Goal: Transaction & Acquisition: Purchase product/service

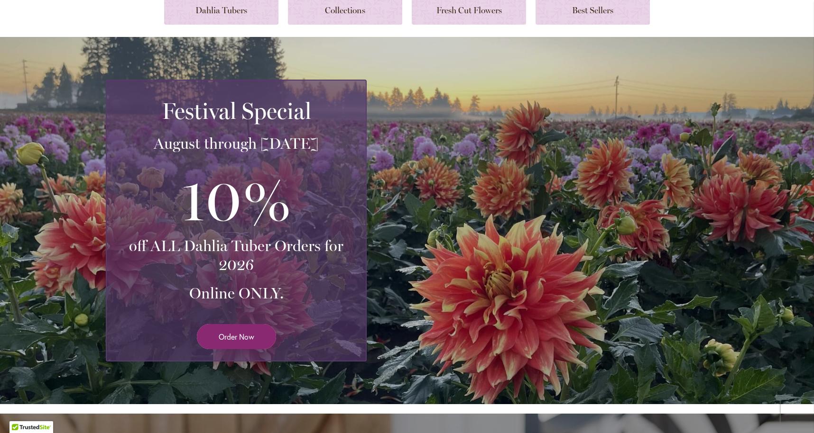
scroll to position [123, 0]
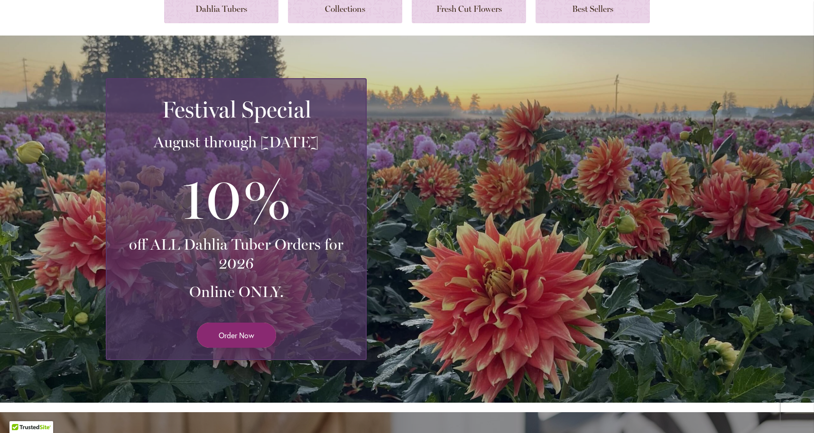
click at [243, 338] on span "Order Now" at bounding box center [237, 335] width 36 height 11
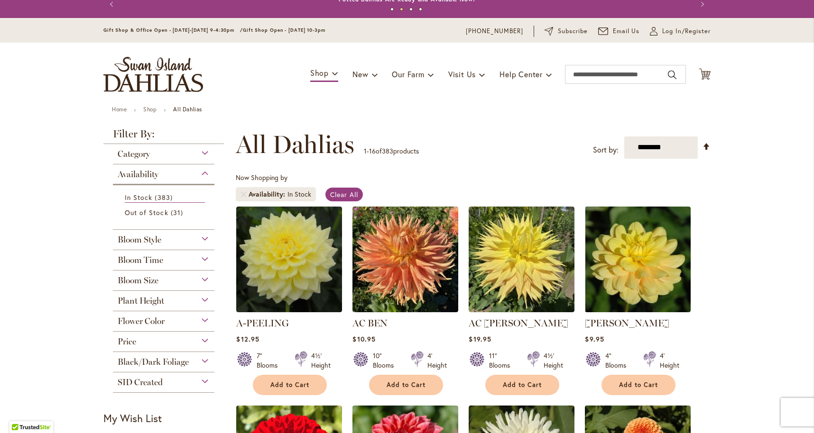
scroll to position [6, 0]
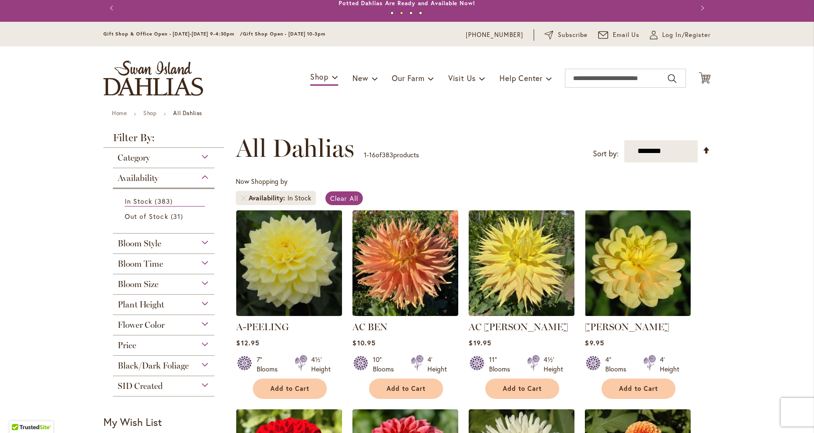
click at [206, 281] on div "Bloom Size" at bounding box center [163, 282] width 101 height 15
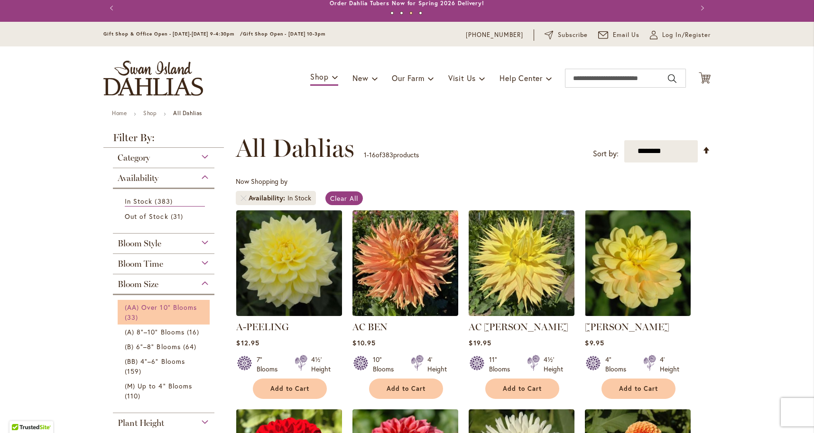
click at [158, 304] on span "(AA) Over 10" Blooms" at bounding box center [161, 307] width 72 height 9
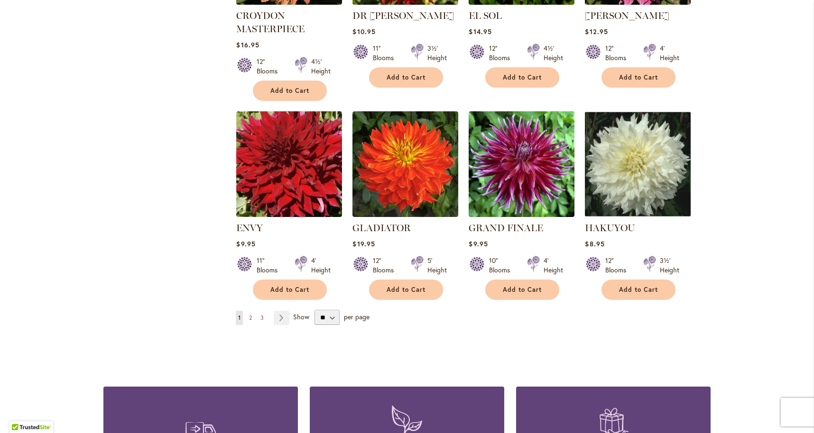
scroll to position [717, 0]
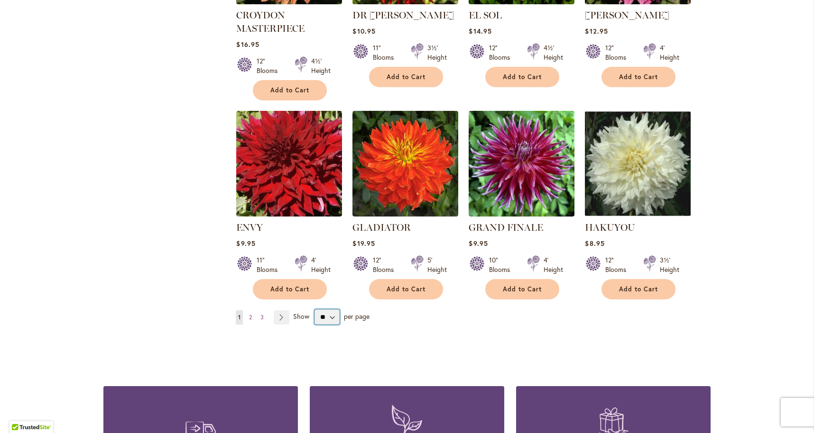
select select "**"
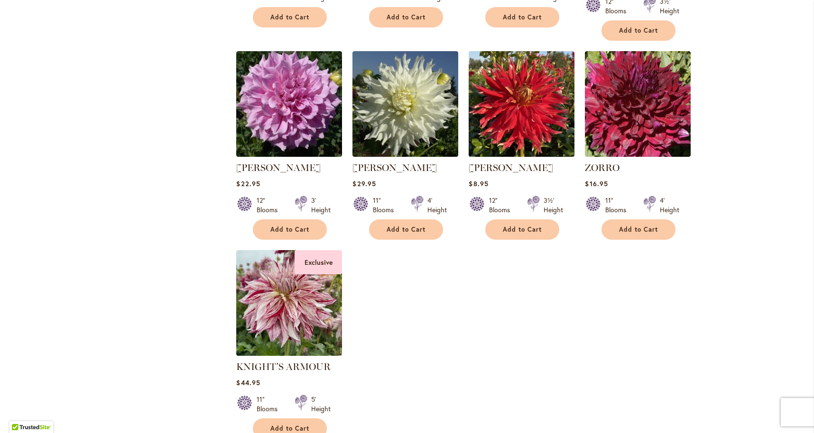
scroll to position [1587, 0]
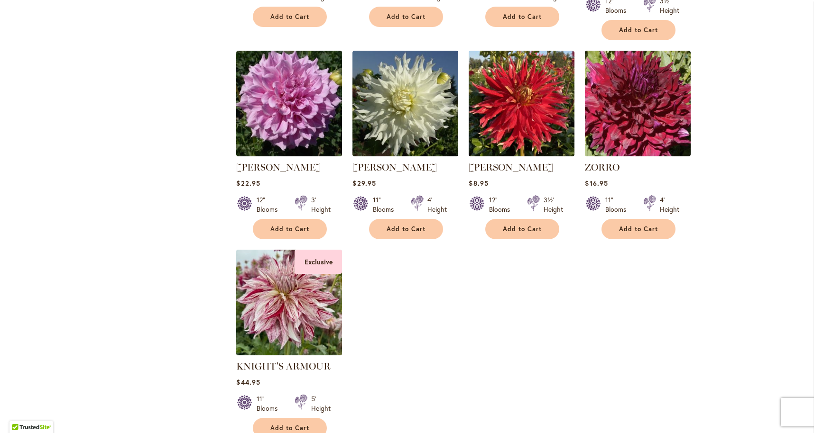
click at [286, 297] on img at bounding box center [289, 302] width 111 height 111
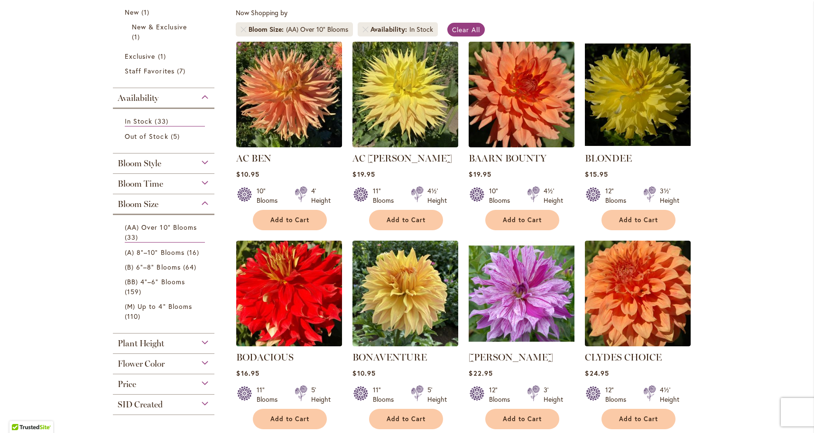
scroll to position [176, 0]
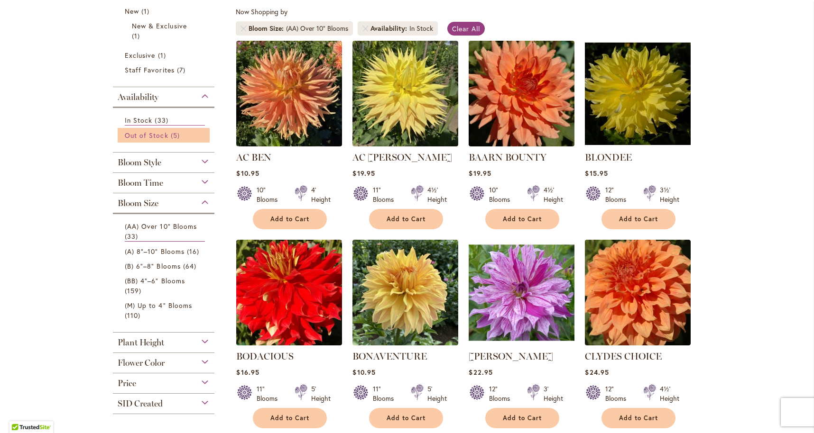
click at [158, 132] on span "Out of Stock" at bounding box center [147, 135] width 44 height 9
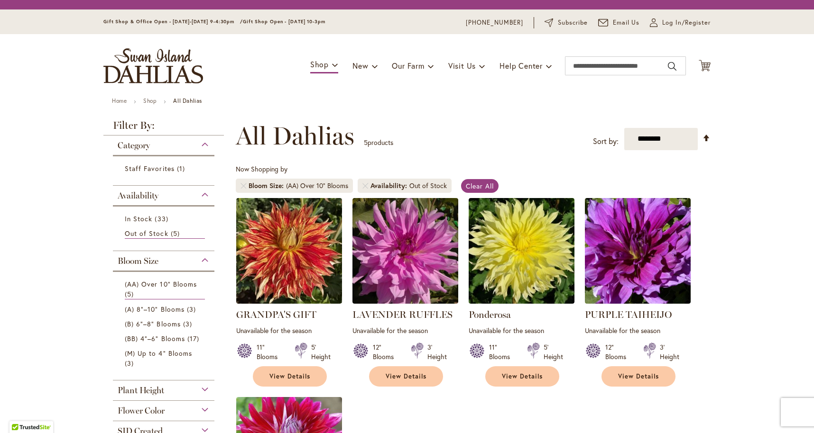
scroll to position [176, 0]
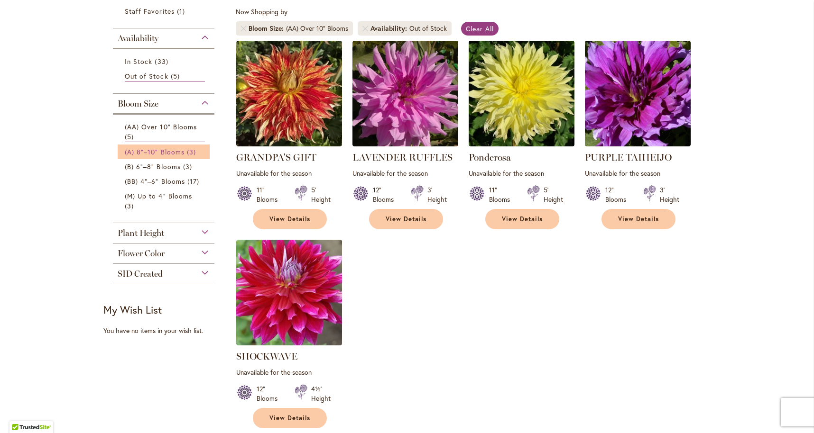
click at [159, 150] on span "(A) 8"–10" Blooms" at bounding box center [155, 151] width 60 height 9
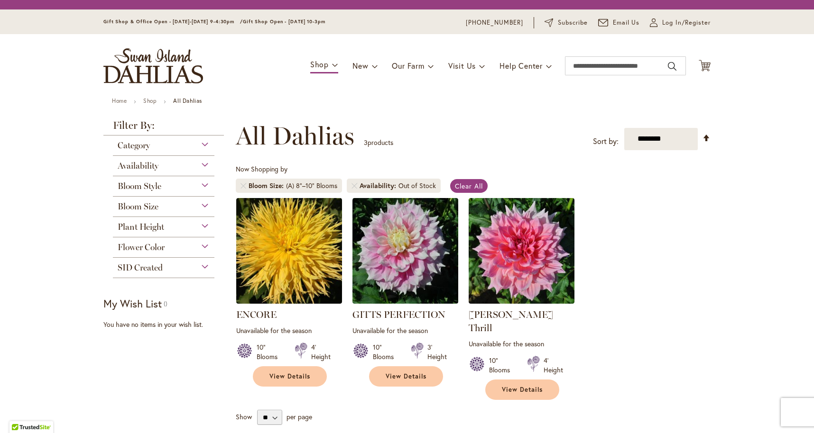
scroll to position [176, 0]
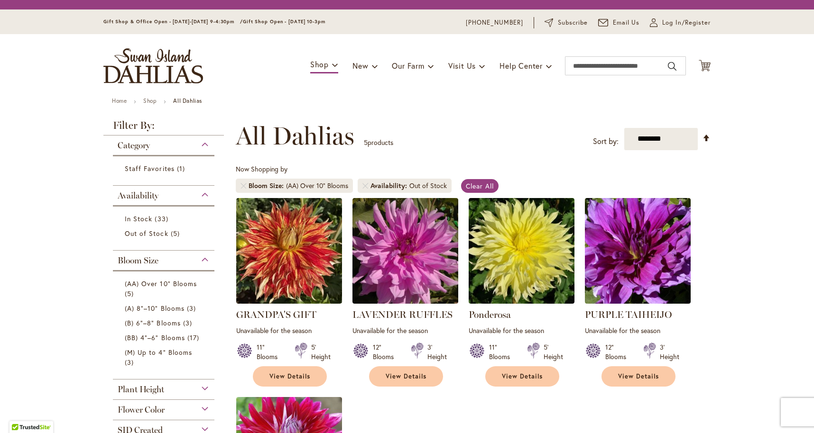
scroll to position [176, 0]
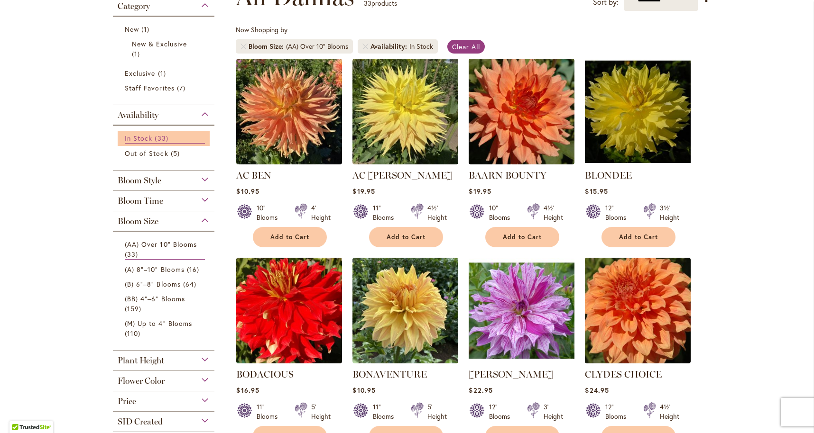
scroll to position [160, 0]
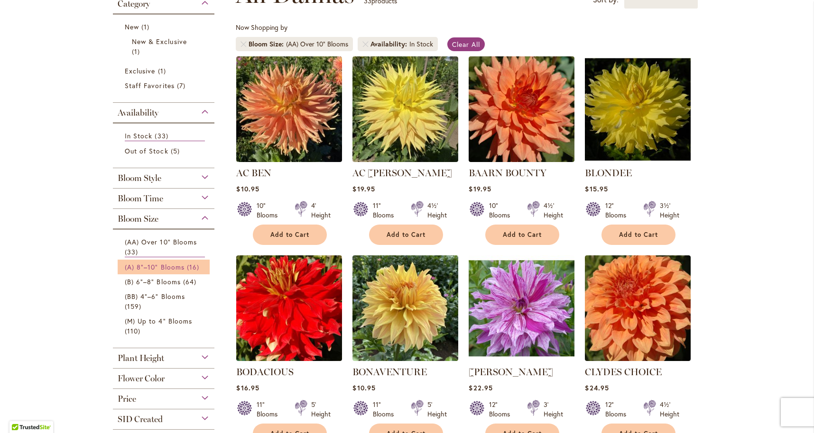
click at [155, 265] on span "(A) 8"–10" Blooms" at bounding box center [155, 267] width 60 height 9
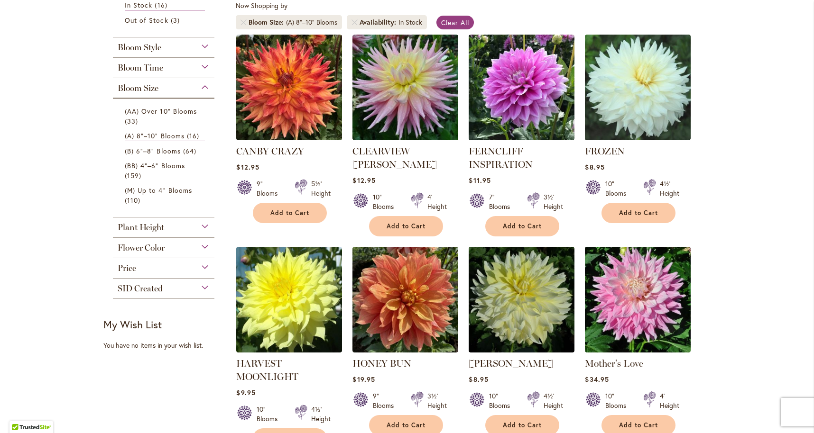
scroll to position [185, 0]
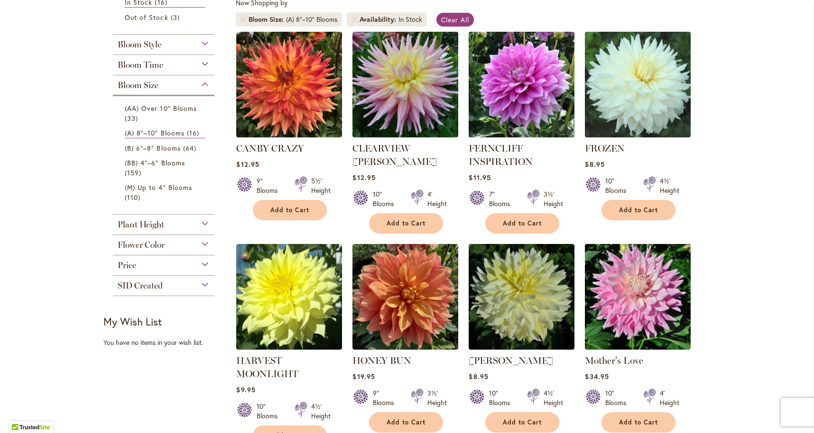
click at [511, 102] on img at bounding box center [521, 84] width 111 height 111
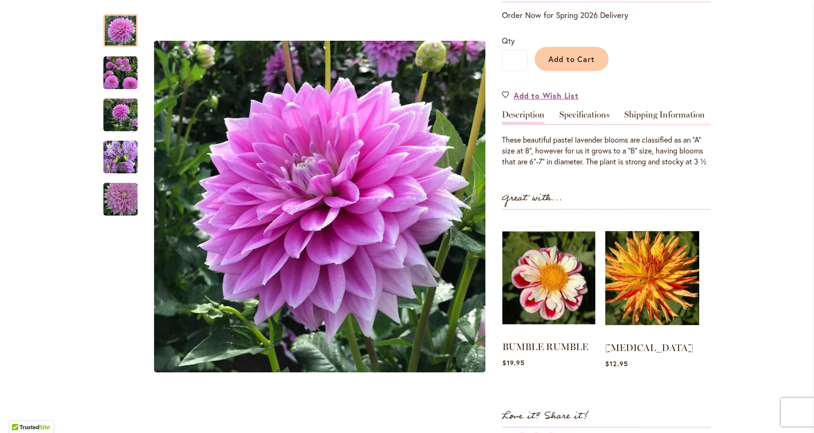
scroll to position [235, 0]
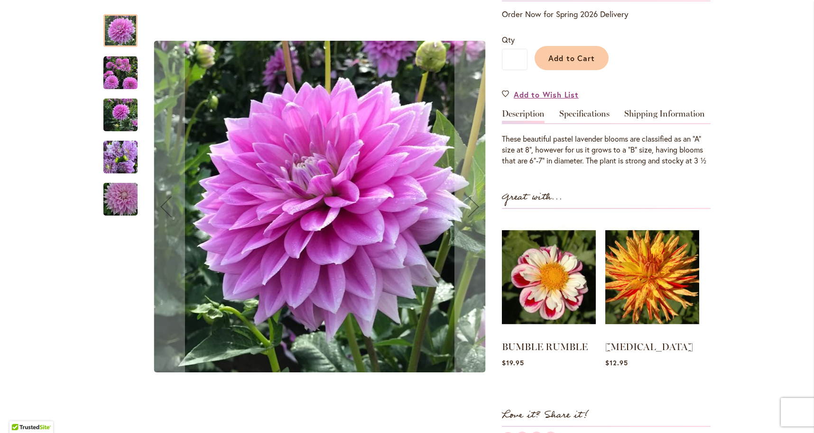
click at [125, 159] on img "Ferncliff Inspiration" at bounding box center [120, 158] width 34 height 46
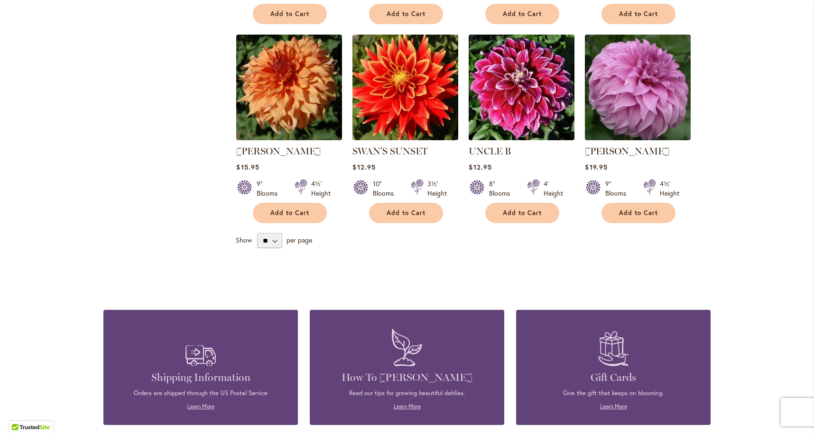
scroll to position [802, 0]
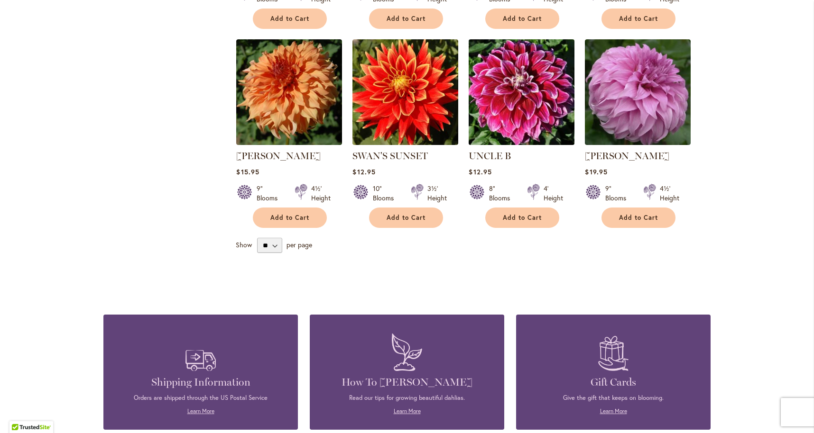
click at [518, 87] on img at bounding box center [521, 92] width 111 height 111
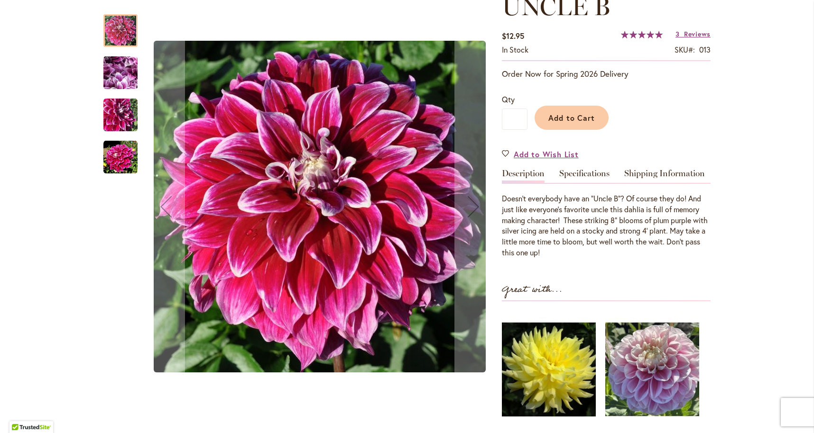
scroll to position [151, 0]
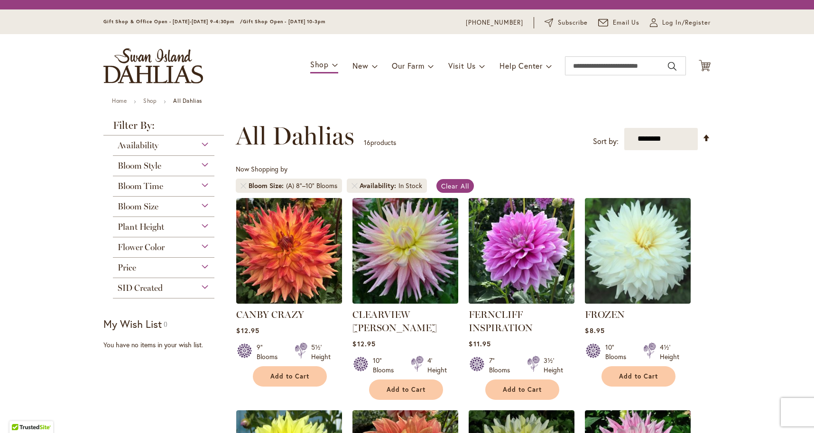
scroll to position [176, 0]
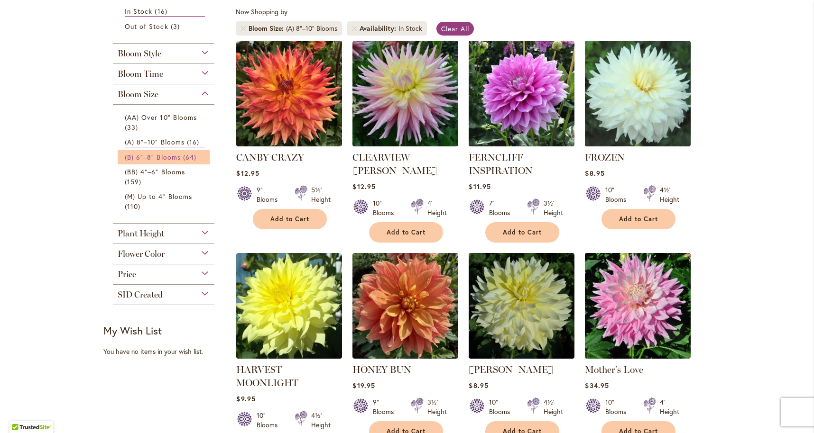
click at [163, 157] on span "(B) 6"–8" Blooms" at bounding box center [153, 157] width 56 height 9
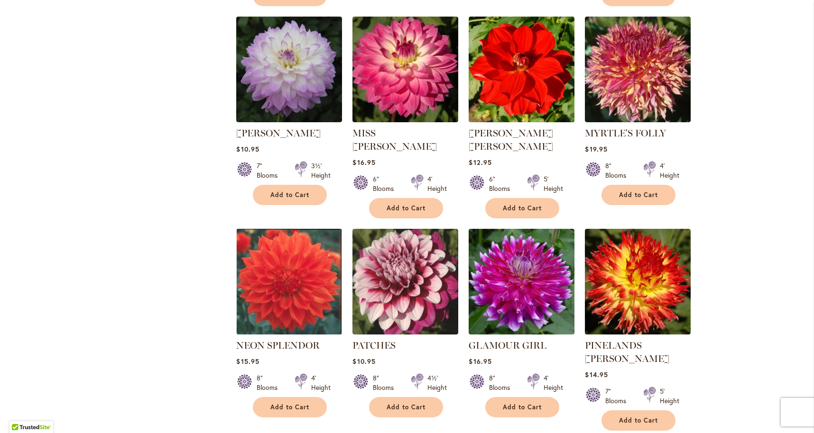
scroll to position [2292, 0]
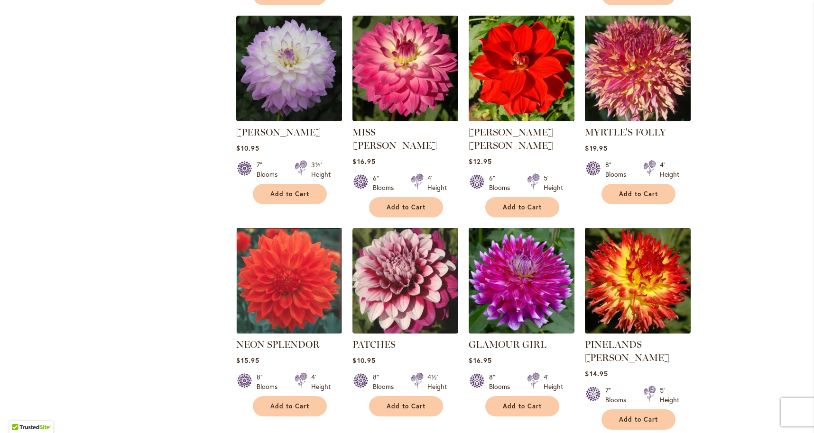
click at [654, 51] on img at bounding box center [637, 68] width 111 height 111
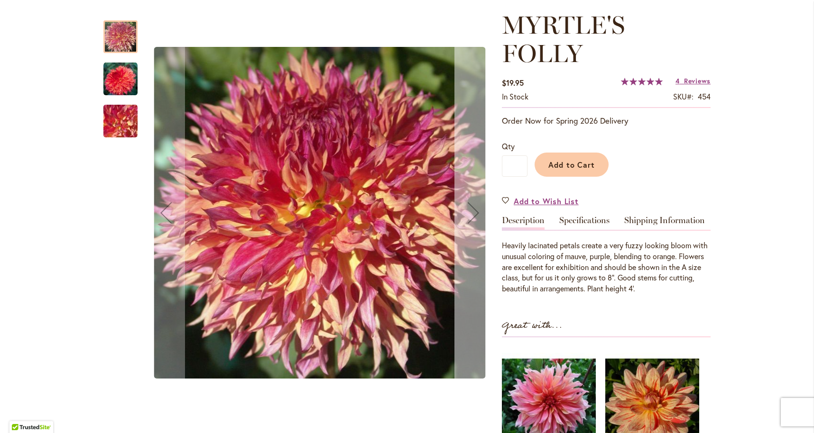
scroll to position [131, 0]
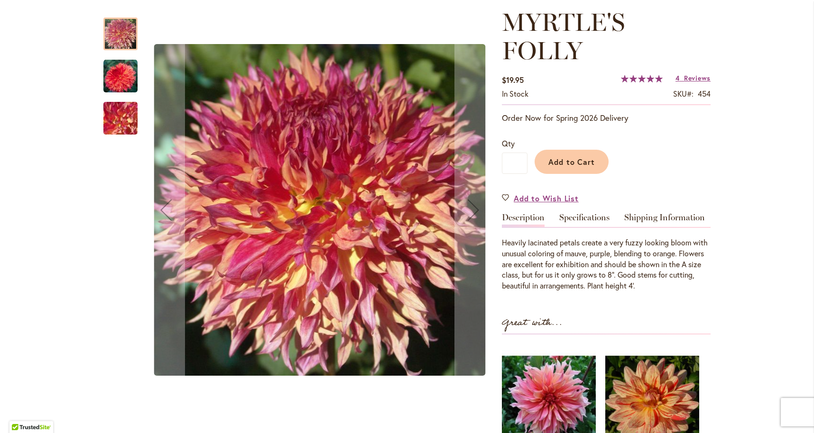
click at [118, 67] on img "MYRTLE'S FOLLY" at bounding box center [120, 76] width 34 height 34
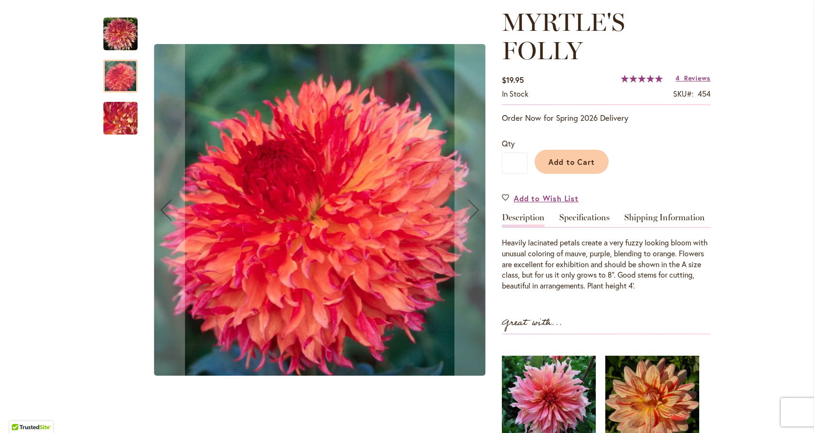
click at [122, 118] on img "MYRTLE'S FOLLY" at bounding box center [120, 118] width 68 height 51
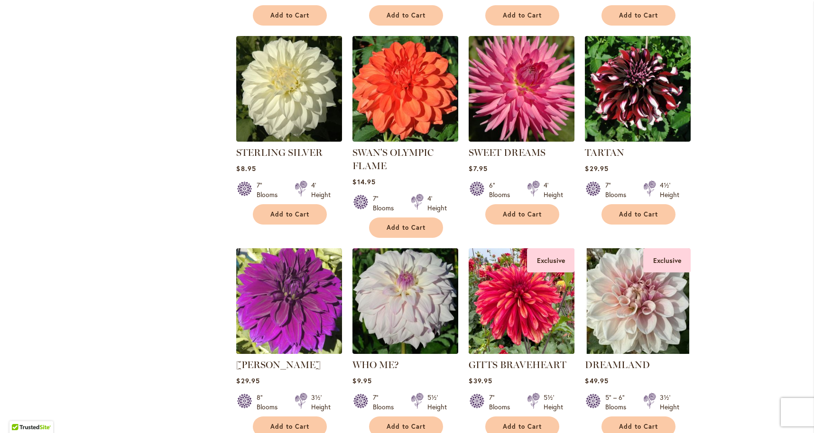
scroll to position [3106, 0]
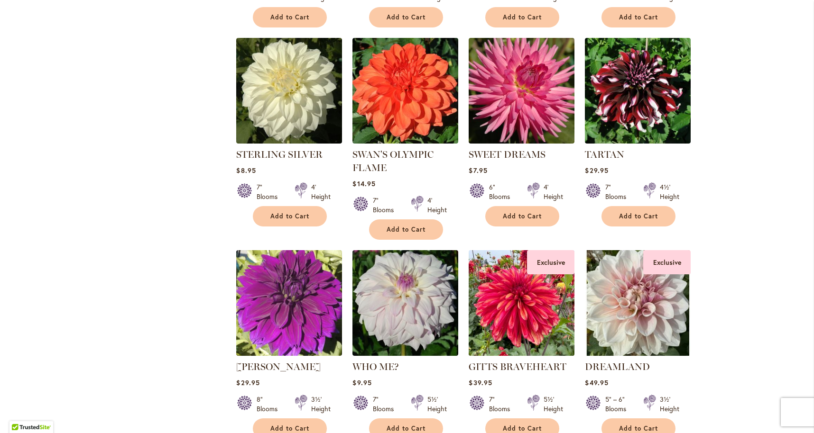
click at [504, 248] on img at bounding box center [521, 303] width 111 height 111
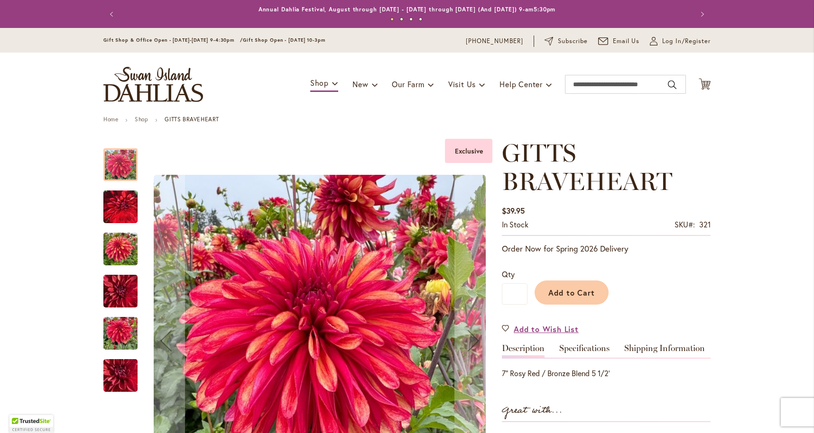
click at [114, 243] on img "GITTS BRAVEHEART" at bounding box center [120, 250] width 34 height 46
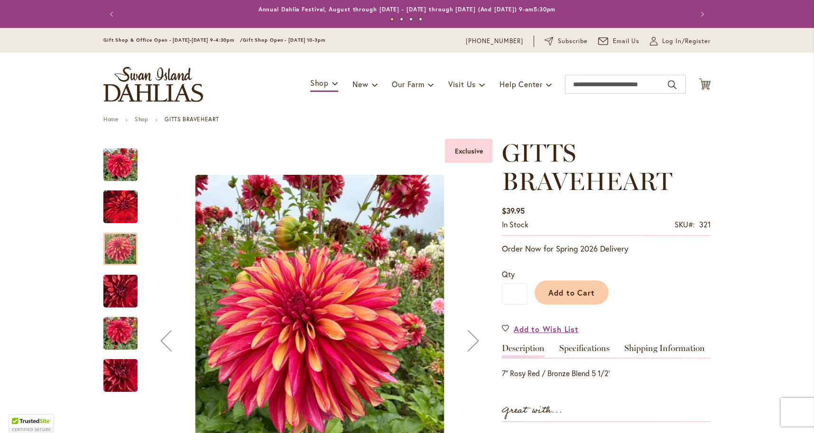
click at [111, 286] on img "GITTS BRAVEHEART" at bounding box center [120, 292] width 34 height 46
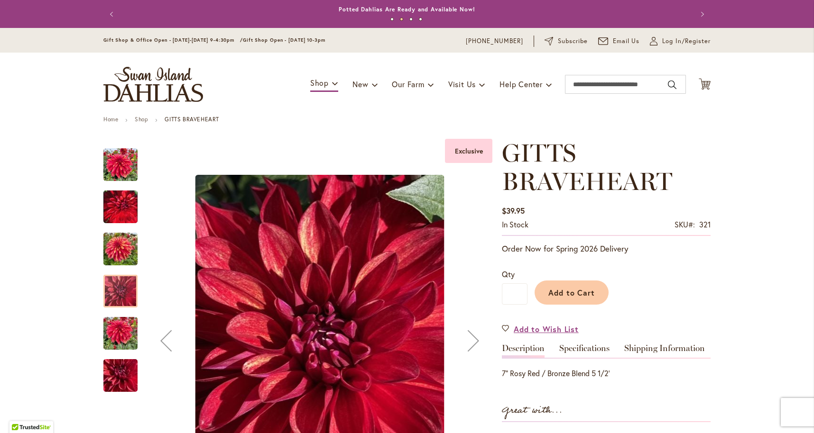
click at [111, 318] on img "GITTS BRAVEHEART" at bounding box center [120, 334] width 34 height 46
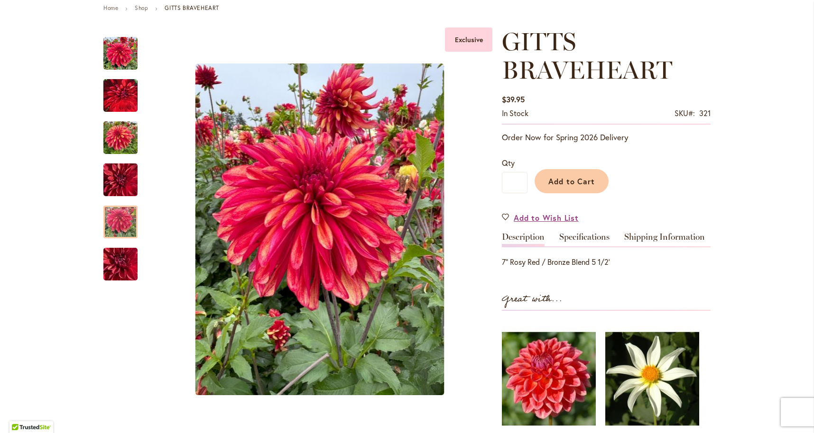
scroll to position [111, 0]
click at [525, 237] on link "Description" at bounding box center [523, 240] width 43 height 14
click at [574, 236] on link "Specifications" at bounding box center [584, 240] width 50 height 14
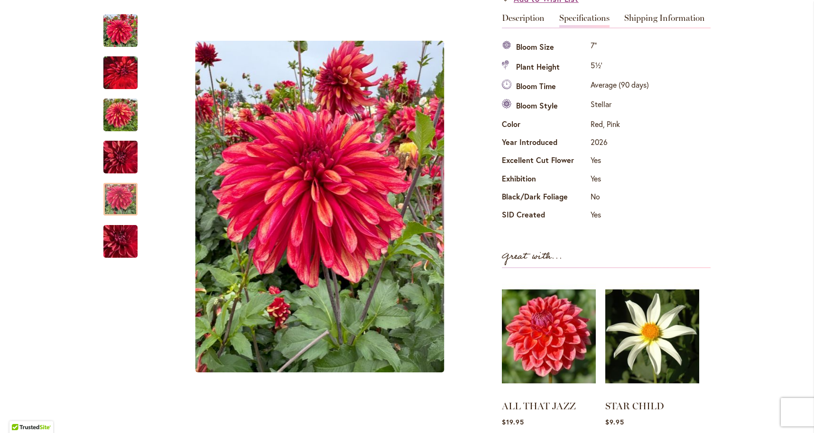
scroll to position [324, 0]
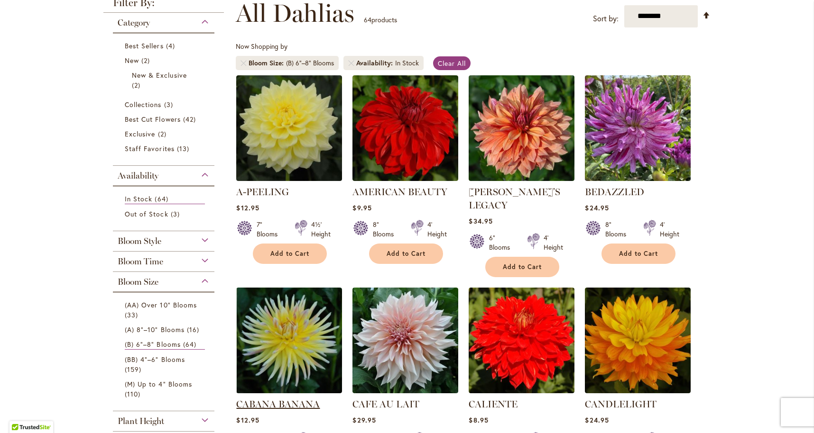
scroll to position [134, 0]
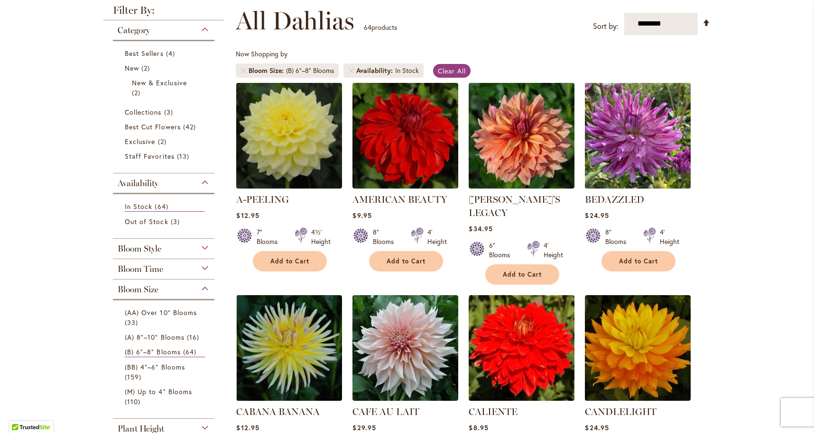
click at [641, 139] on img at bounding box center [637, 135] width 111 height 111
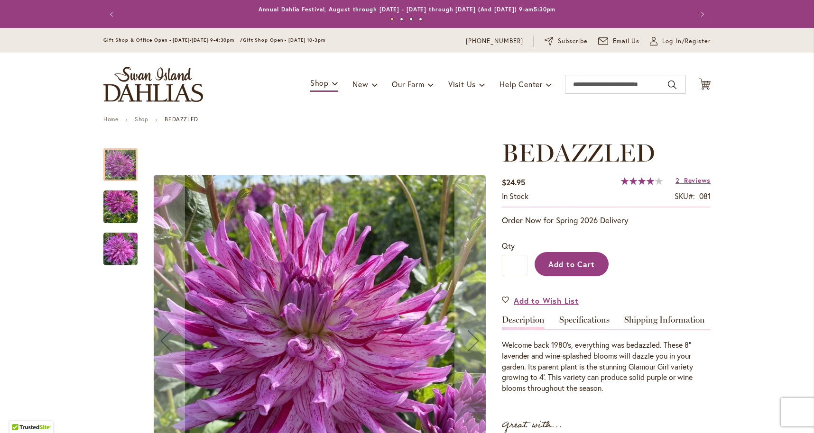
click at [574, 259] on span "Add to Cart" at bounding box center [571, 264] width 47 height 10
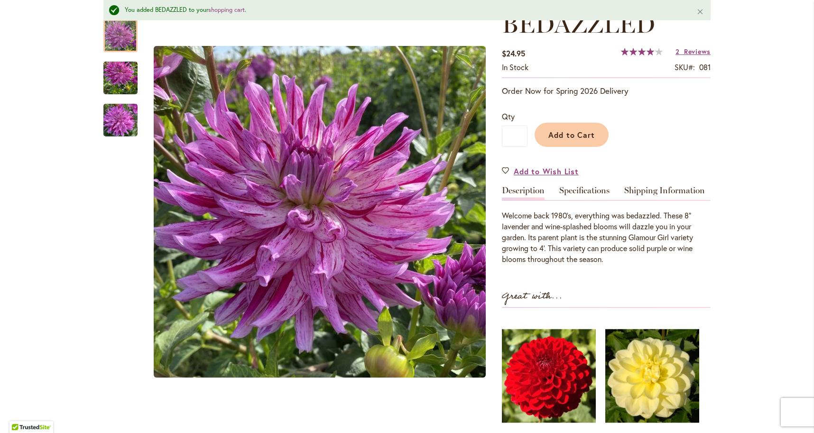
scroll to position [159, 0]
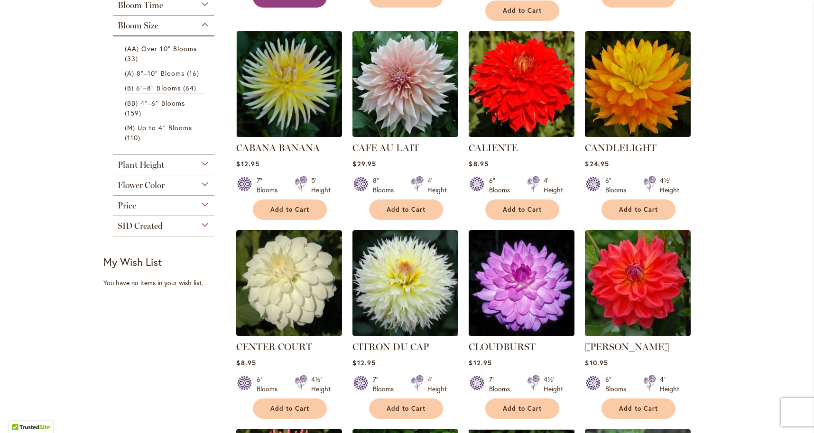
scroll to position [402, 0]
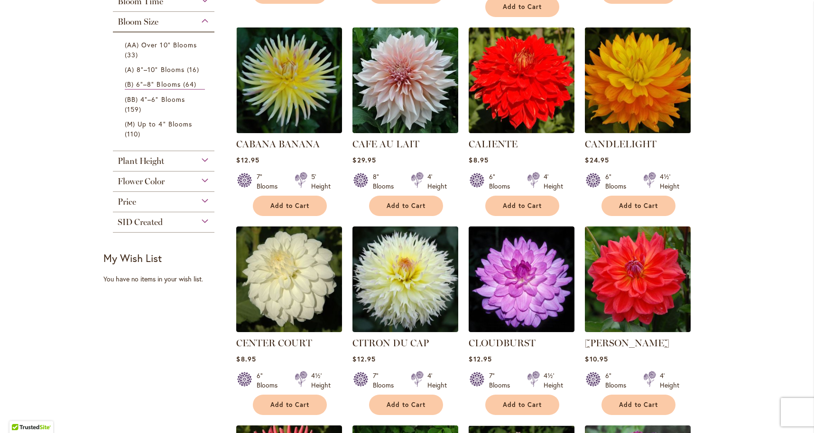
click at [655, 92] on img at bounding box center [637, 80] width 111 height 111
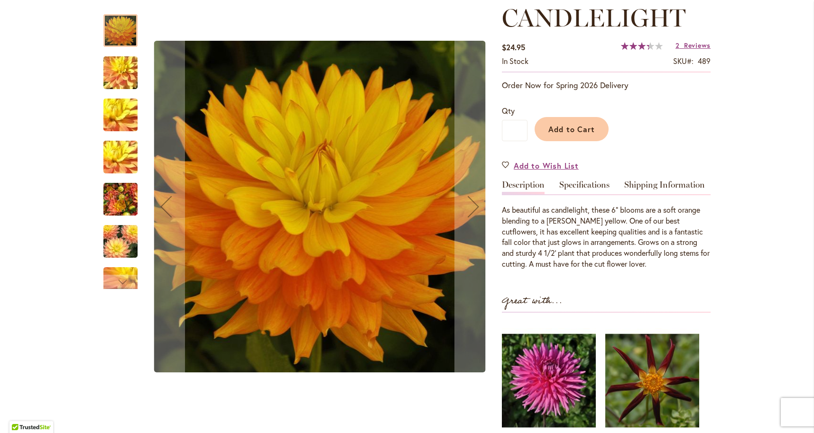
scroll to position [137, 0]
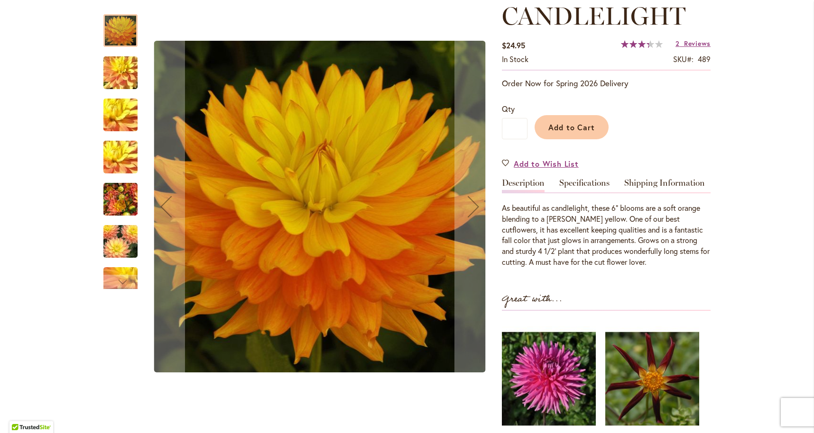
click at [120, 231] on img "CANDLELIGHT" at bounding box center [120, 242] width 68 height 46
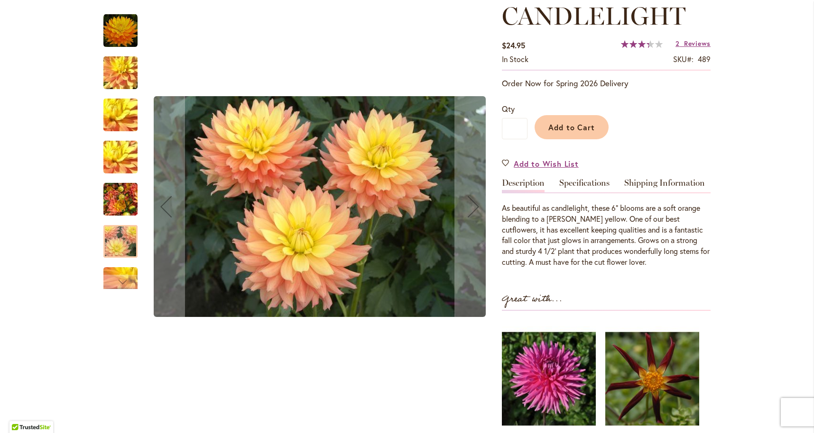
click at [116, 206] on img "CANDLELIGHT" at bounding box center [120, 200] width 34 height 46
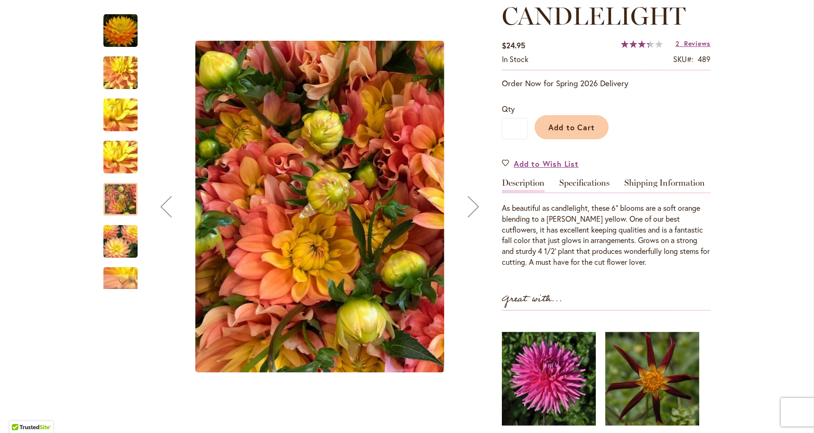
click at [128, 163] on img "CANDLELIGHT" at bounding box center [120, 157] width 68 height 51
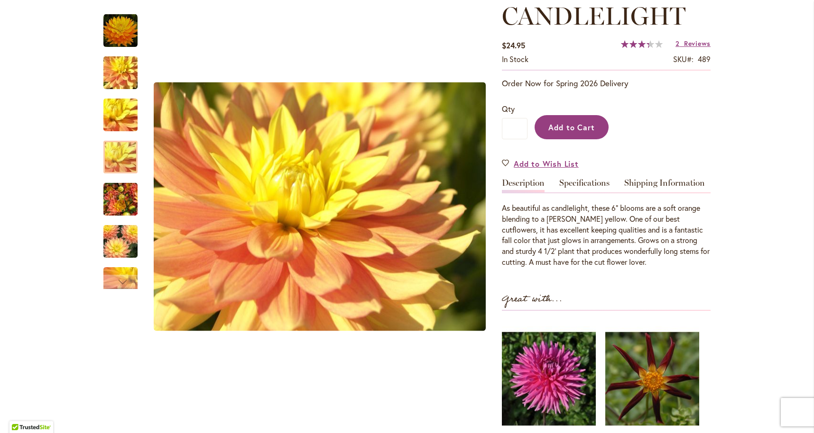
click at [587, 127] on span "Add to Cart" at bounding box center [571, 127] width 47 height 10
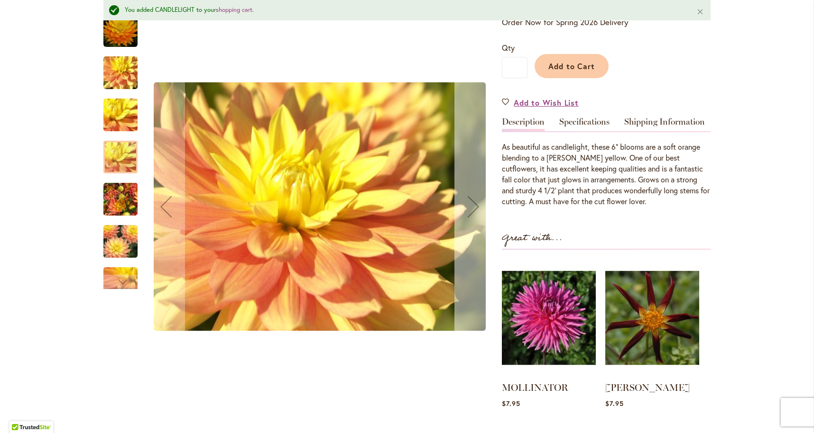
scroll to position [223, 0]
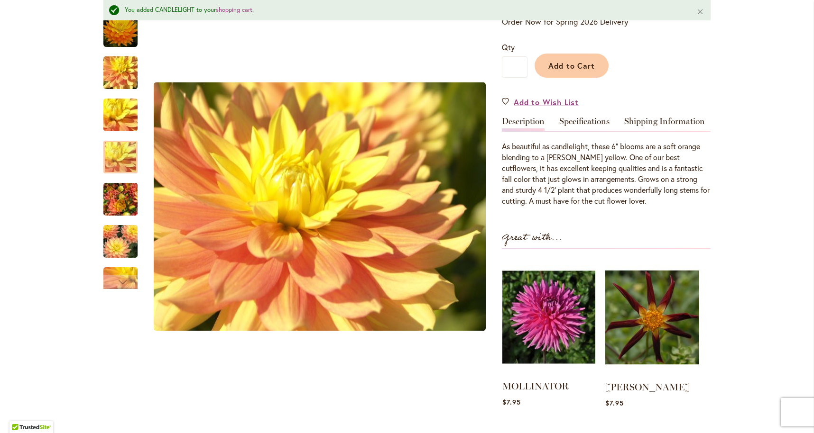
click at [554, 313] on img at bounding box center [548, 317] width 93 height 116
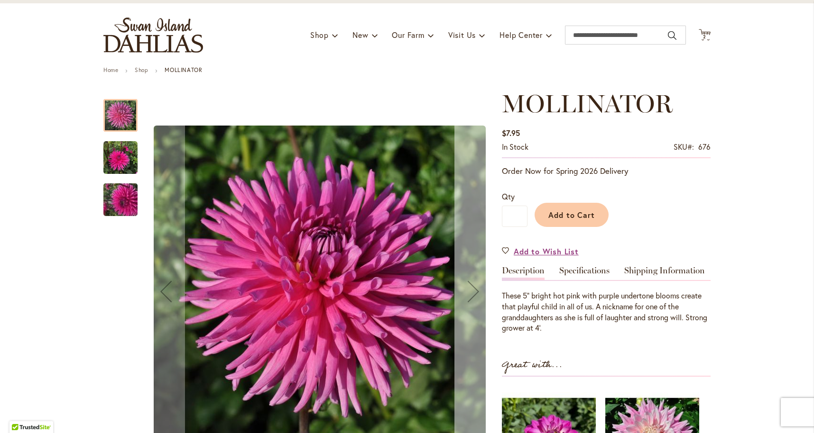
scroll to position [50, 0]
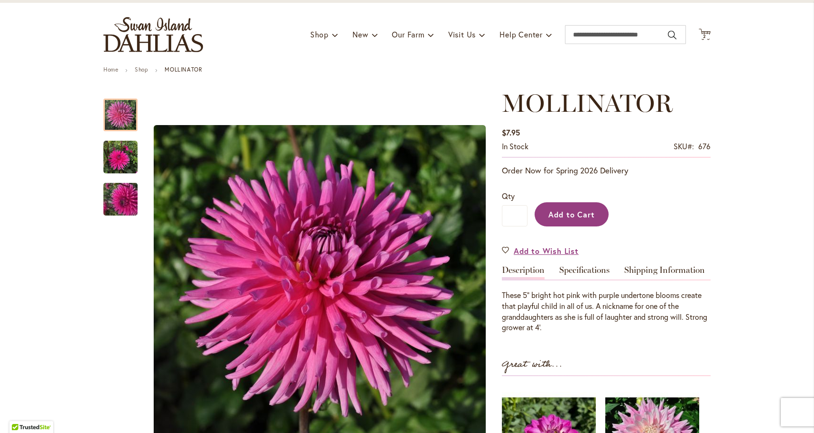
click at [589, 208] on button "Add to Cart" at bounding box center [571, 215] width 74 height 24
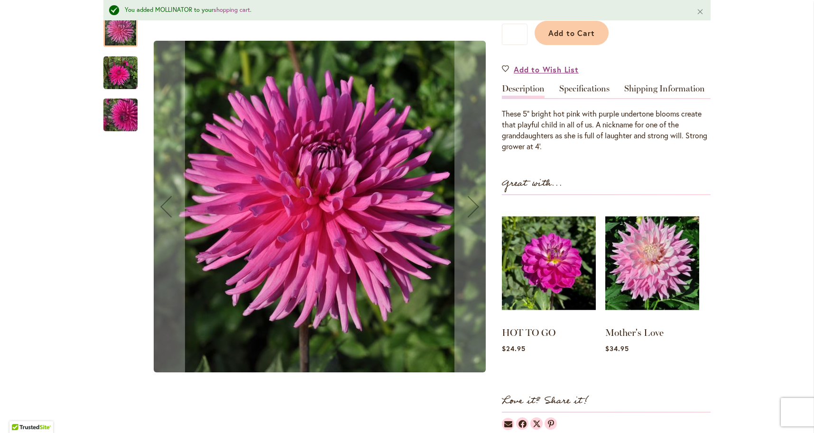
scroll to position [257, 0]
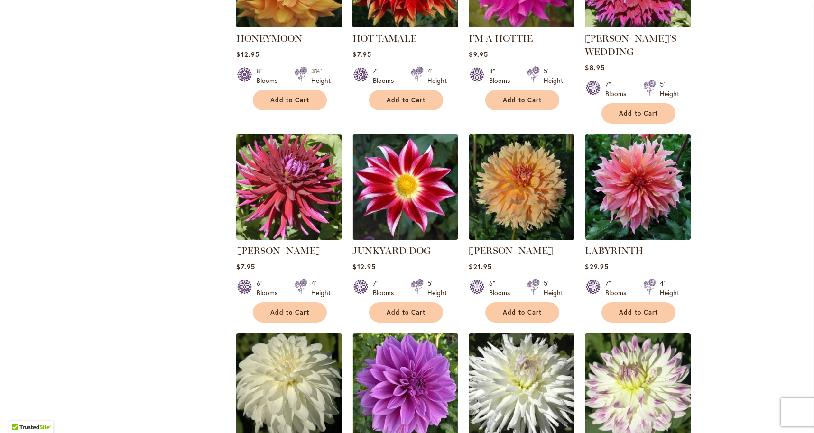
scroll to position [1768, 0]
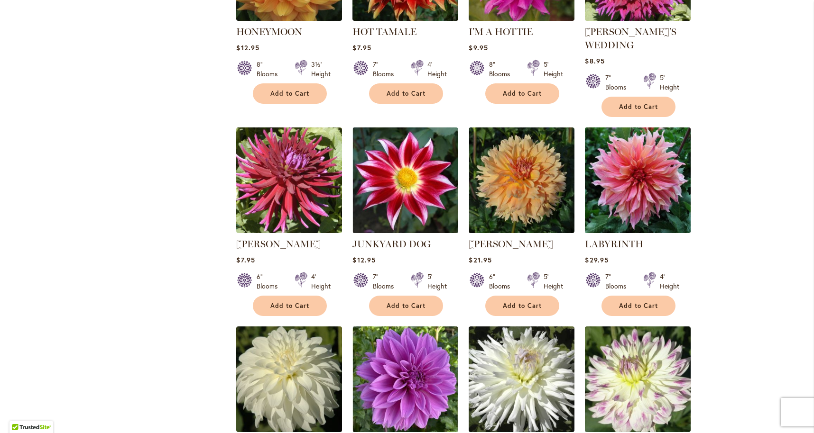
click at [642, 159] on img at bounding box center [637, 180] width 111 height 111
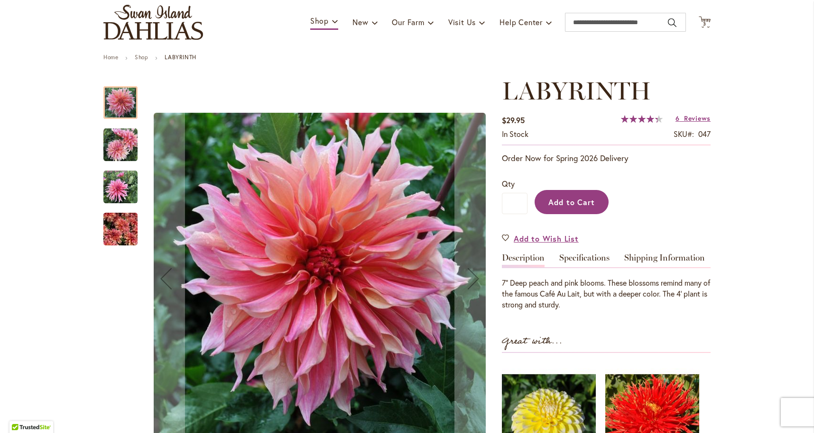
scroll to position [64, 0]
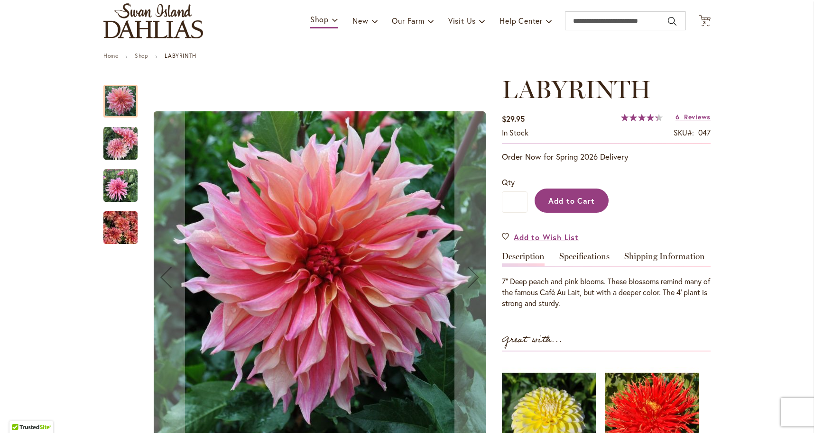
click at [567, 202] on span "Add to Cart" at bounding box center [571, 201] width 47 height 10
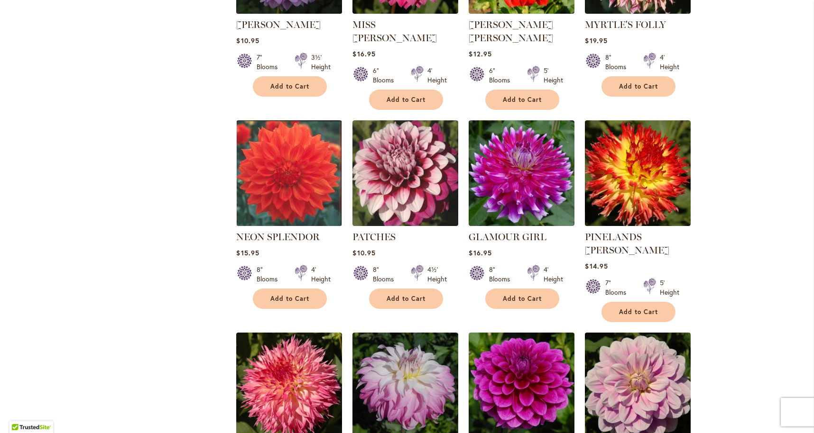
scroll to position [2405, 0]
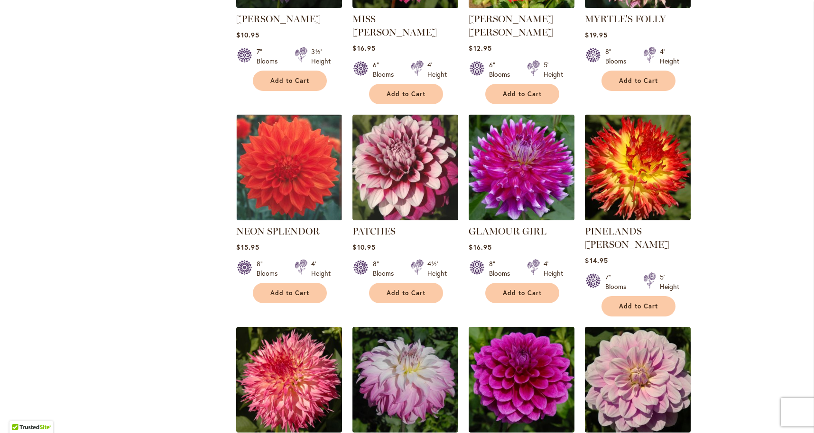
click at [525, 132] on img at bounding box center [521, 167] width 111 height 111
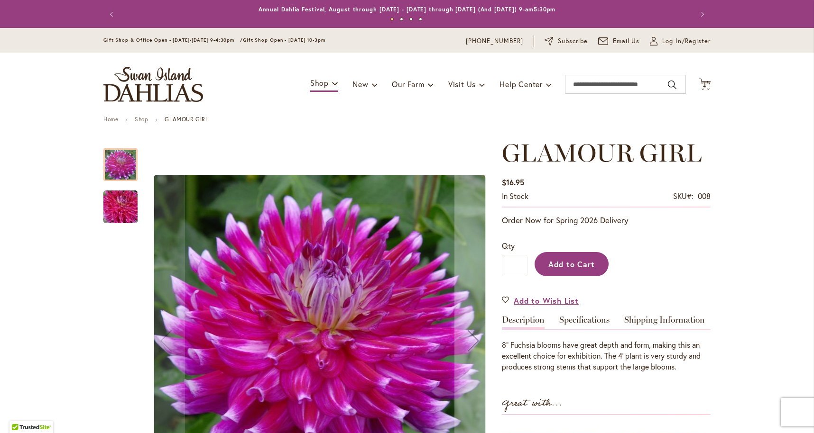
click at [569, 260] on span "Add to Cart" at bounding box center [571, 264] width 47 height 10
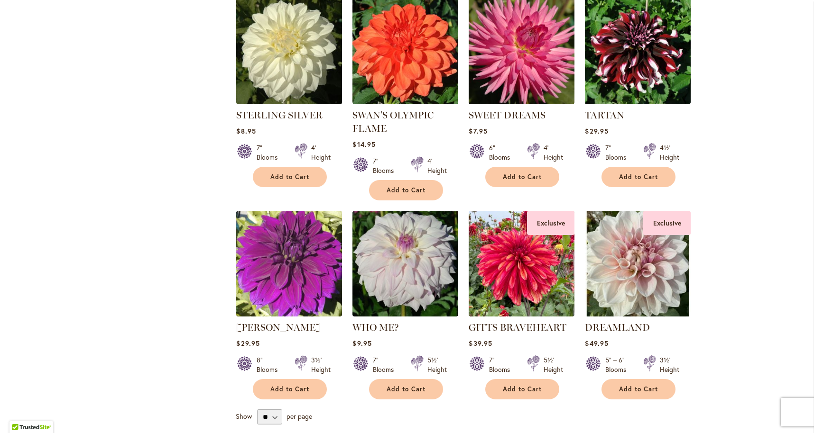
scroll to position [3147, 0]
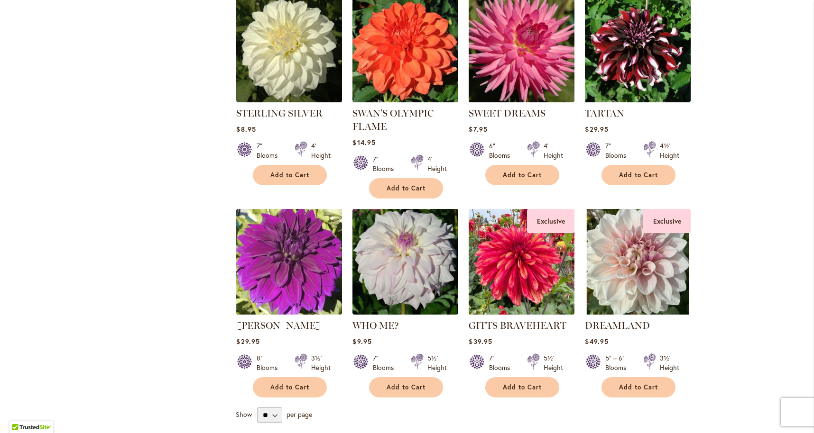
click at [525, 206] on img at bounding box center [521, 261] width 111 height 111
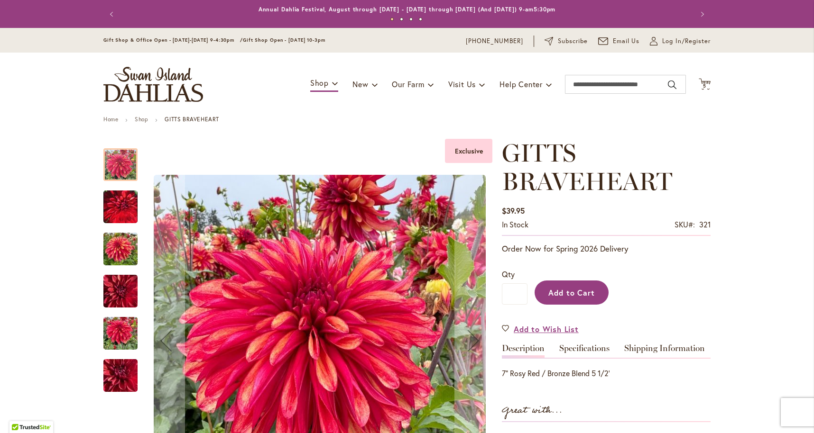
click at [589, 295] on span "Add to Cart" at bounding box center [571, 293] width 47 height 10
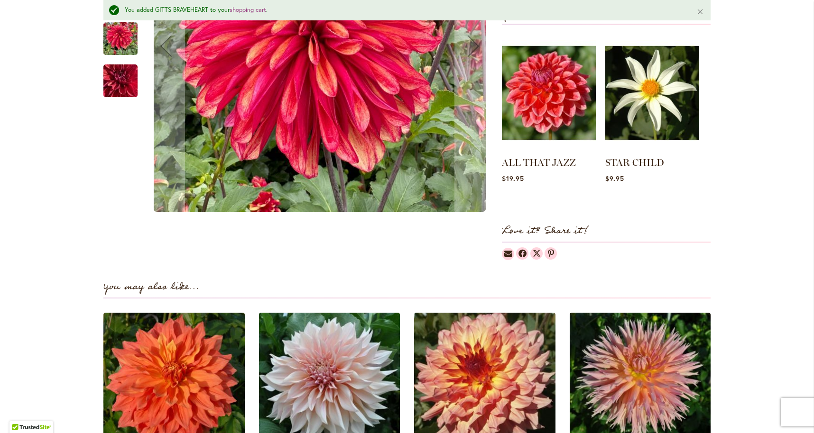
scroll to position [424, 0]
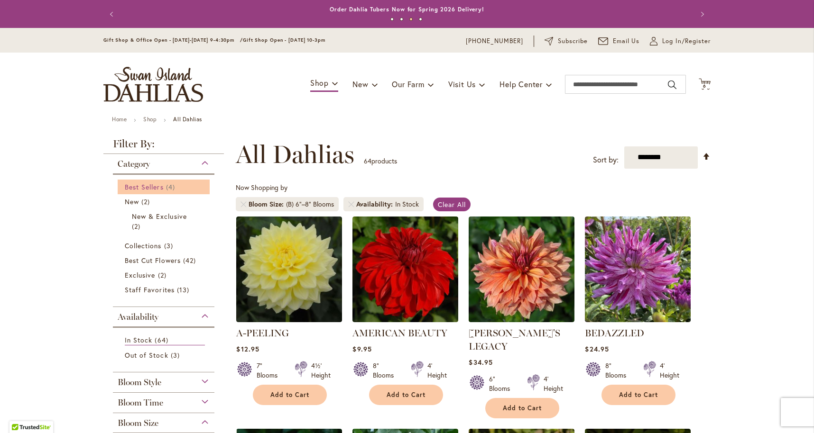
click at [146, 187] on span "Best Sellers" at bounding box center [144, 187] width 39 height 9
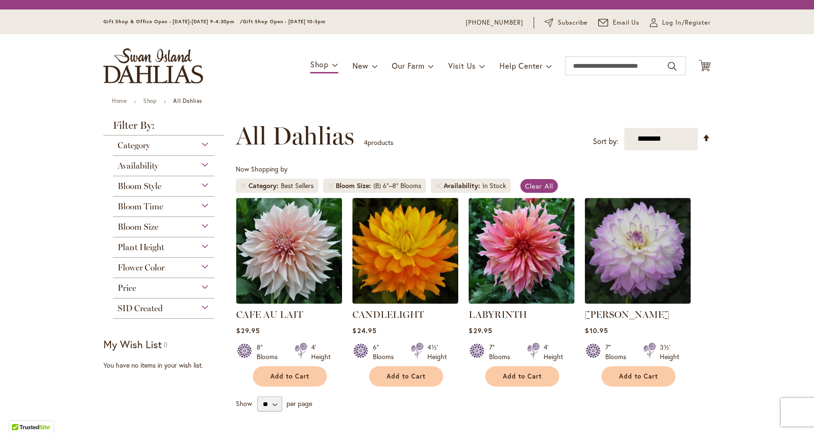
scroll to position [176, 0]
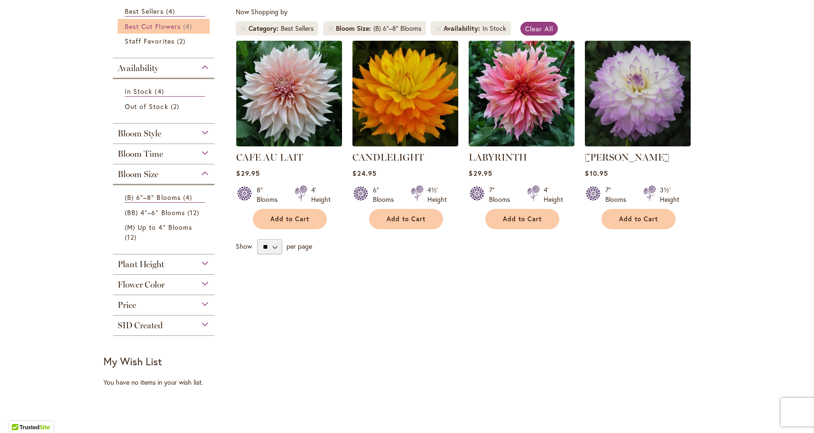
click at [142, 27] on span "Best Cut Flowers" at bounding box center [153, 26] width 56 height 9
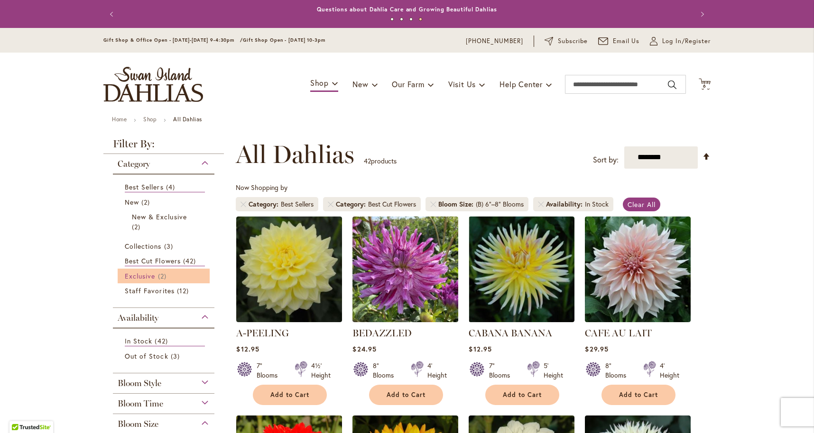
click at [144, 277] on span "Exclusive" at bounding box center [140, 276] width 30 height 9
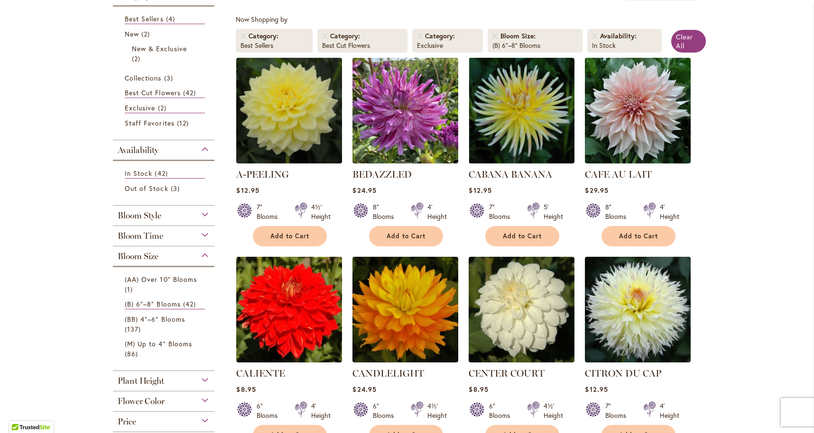
scroll to position [166, 0]
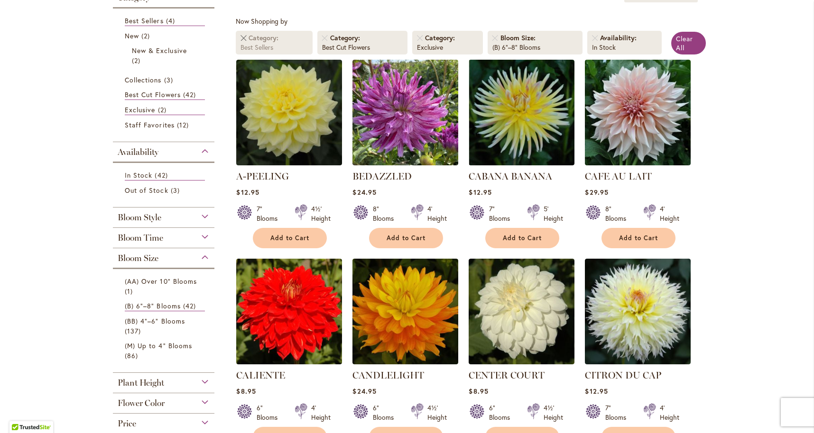
click at [242, 37] on link "Remove Category Best Sellers" at bounding box center [243, 38] width 6 height 6
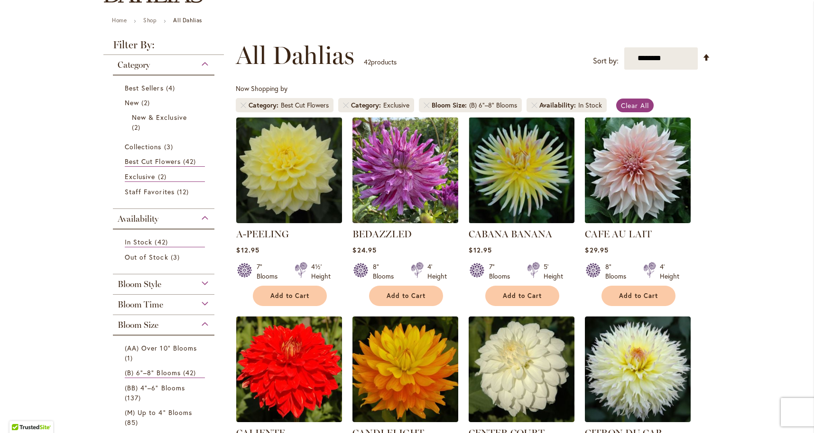
scroll to position [95, 0]
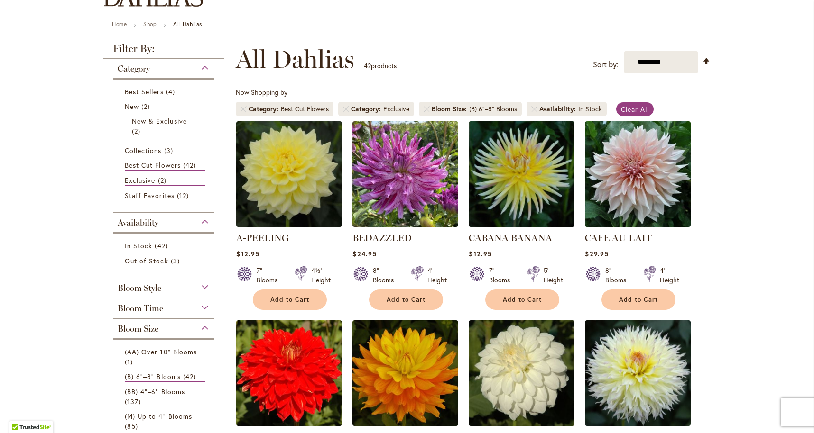
click at [426, 105] on li "Bloom Size (B) 6"–8" Blooms" at bounding box center [470, 109] width 103 height 14
click at [534, 106] on link "Remove Availability In Stock" at bounding box center [534, 109] width 6 height 6
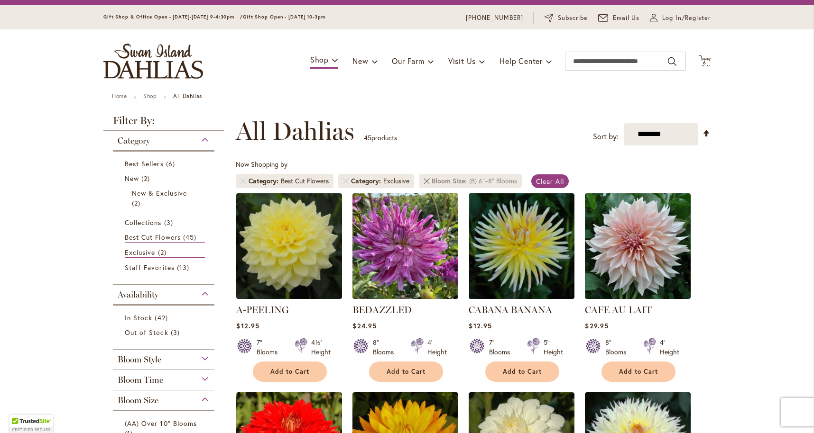
scroll to position [18, 0]
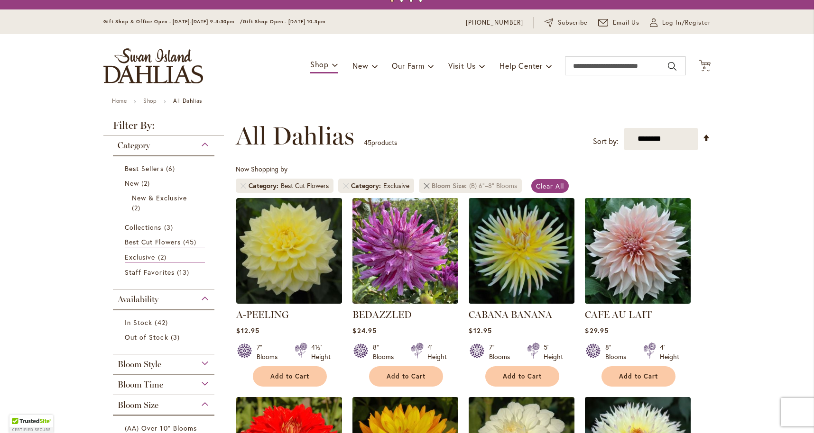
click at [427, 184] on link at bounding box center [427, 186] width 6 height 6
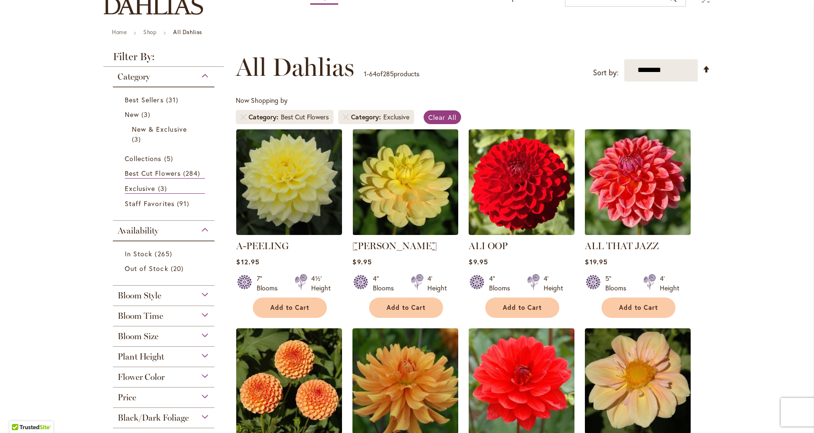
scroll to position [84, 0]
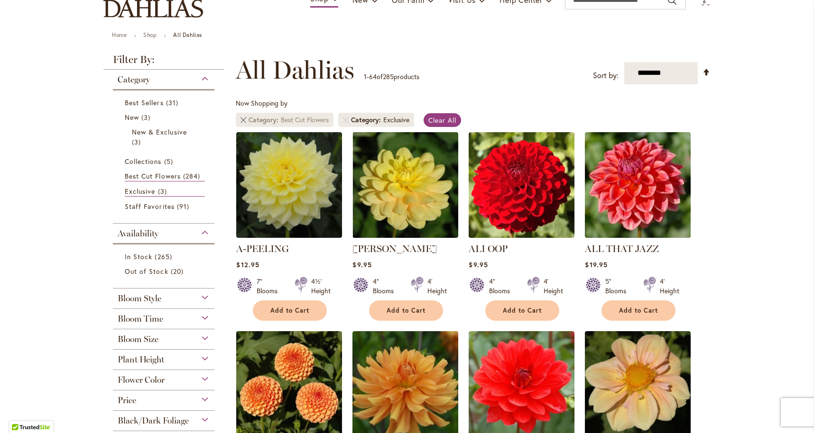
click at [243, 117] on link "Remove Category Best Cut Flowers" at bounding box center [243, 120] width 6 height 6
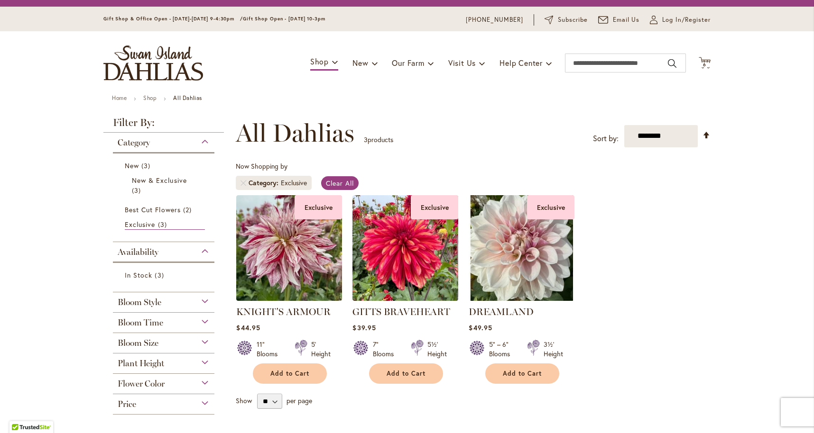
scroll to position [20, 0]
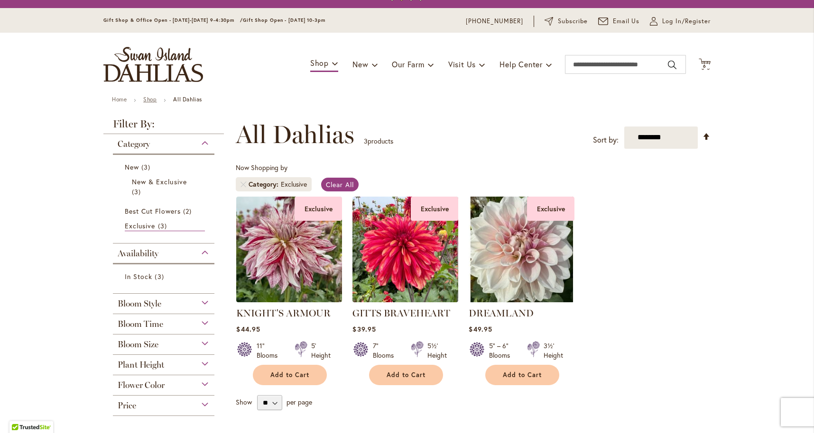
click at [150, 99] on link "Shop" at bounding box center [149, 99] width 13 height 7
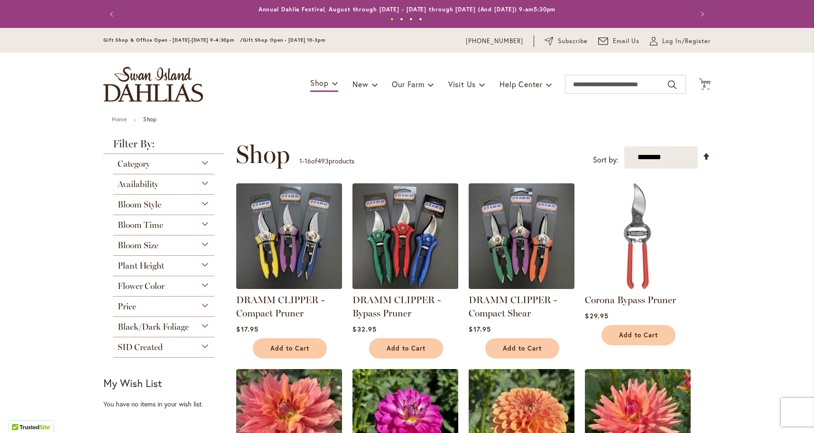
click at [161, 206] on span "Bloom Style" at bounding box center [140, 205] width 44 height 10
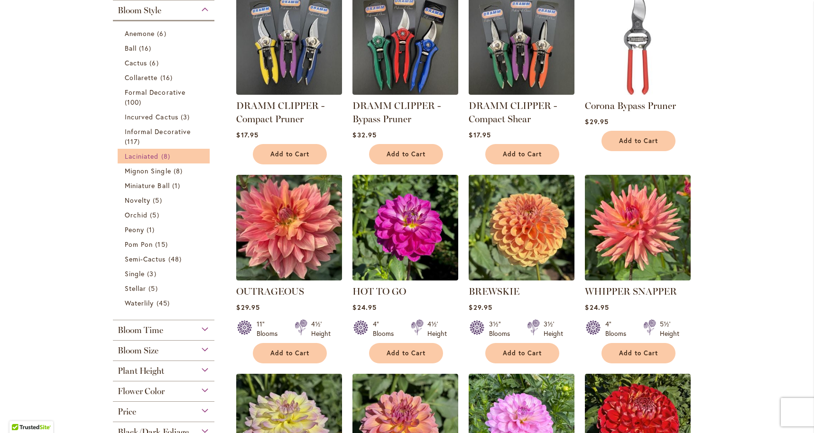
click at [151, 158] on span "Laciniated" at bounding box center [142, 156] width 34 height 9
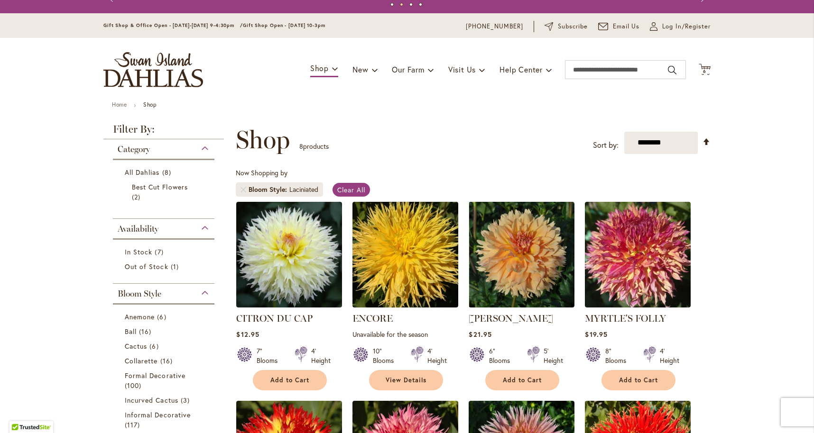
scroll to position [14, 0]
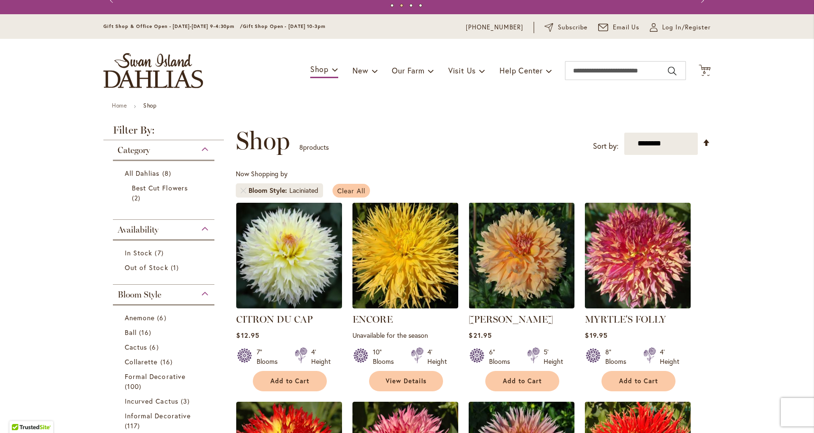
click at [355, 190] on span "Clear All" at bounding box center [351, 190] width 28 height 9
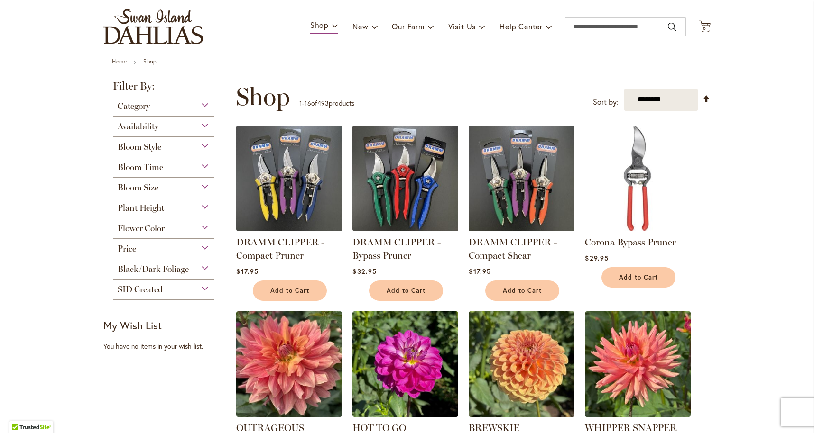
scroll to position [57, 0]
click at [158, 148] on span "Bloom Style" at bounding box center [140, 147] width 44 height 10
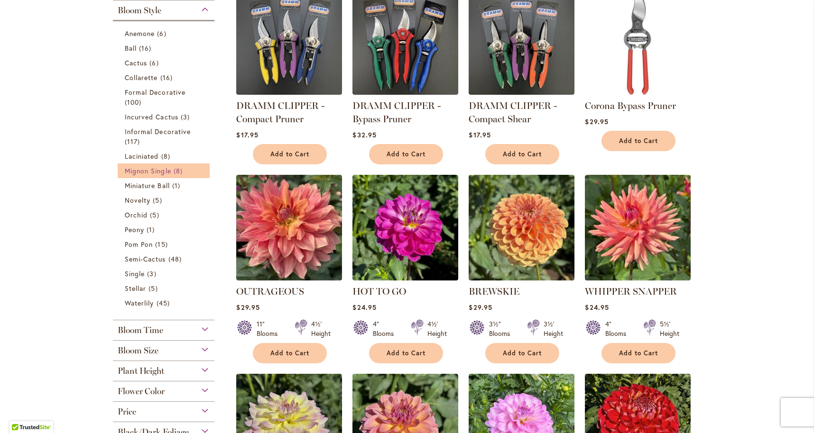
click at [171, 171] on span "Mignon Single" at bounding box center [148, 170] width 46 height 9
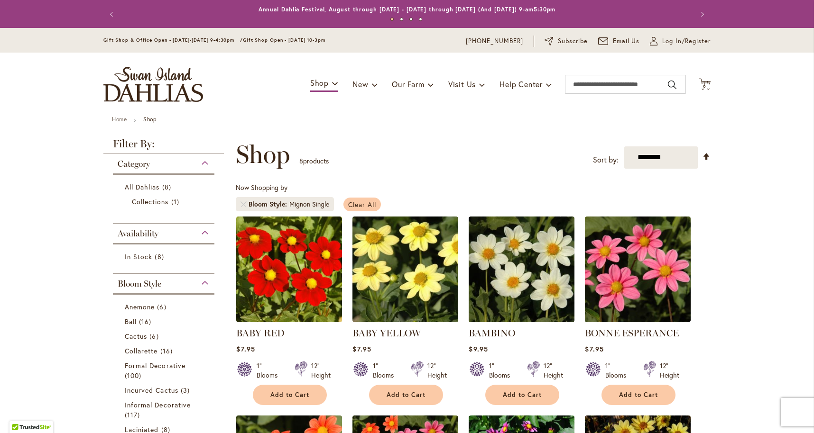
click at [360, 201] on span "Clear All" at bounding box center [362, 204] width 28 height 9
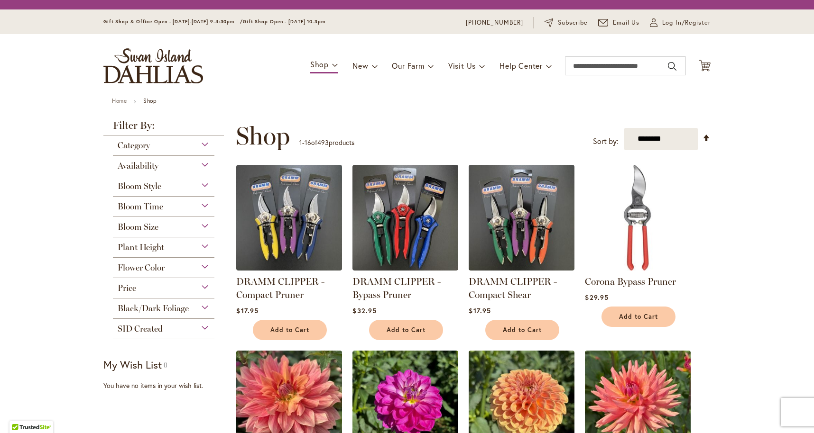
scroll to position [5, 0]
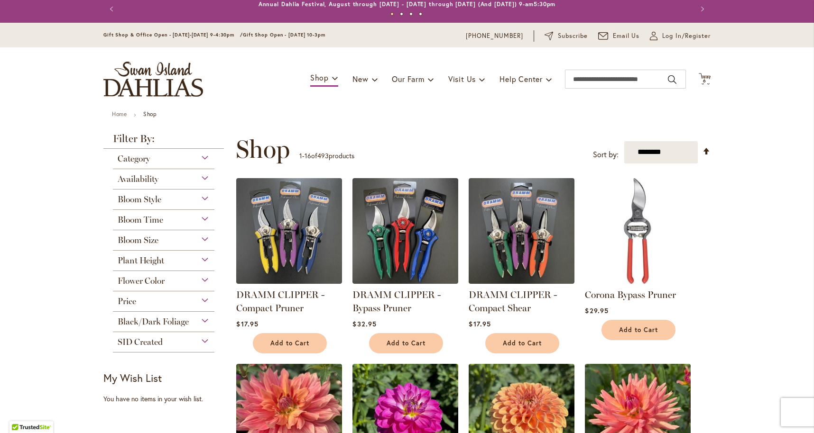
click at [158, 198] on span "Bloom Style" at bounding box center [140, 199] width 44 height 10
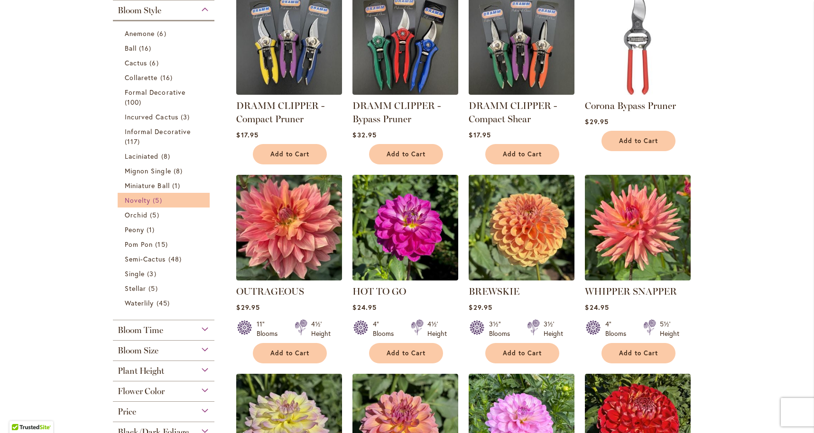
click at [151, 197] on link "Novelty 5 items" at bounding box center [165, 200] width 80 height 10
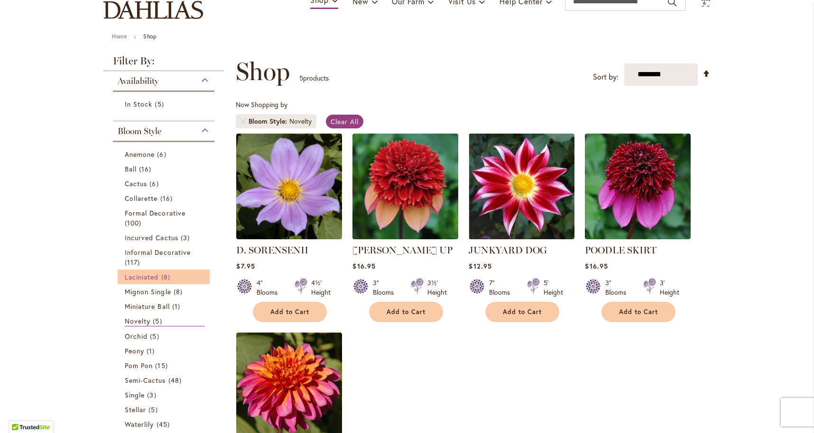
scroll to position [79, 0]
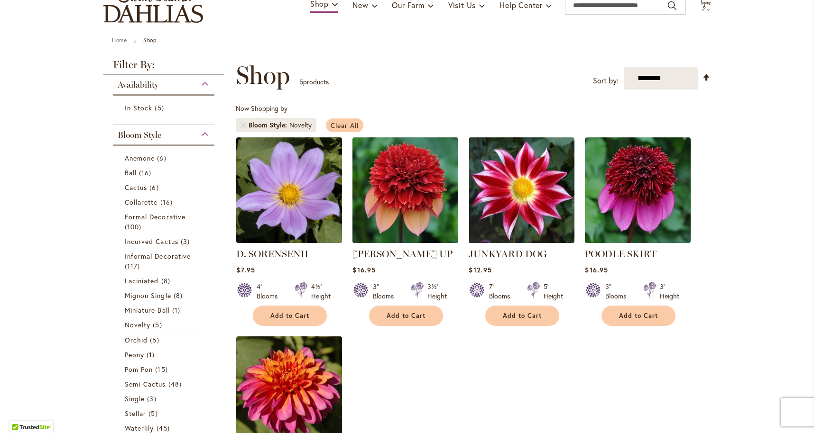
click at [339, 124] on span "Clear All" at bounding box center [345, 125] width 28 height 9
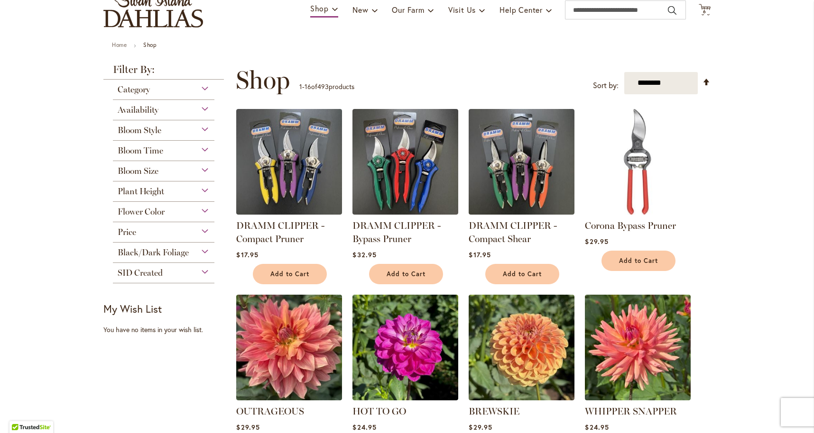
scroll to position [75, 0]
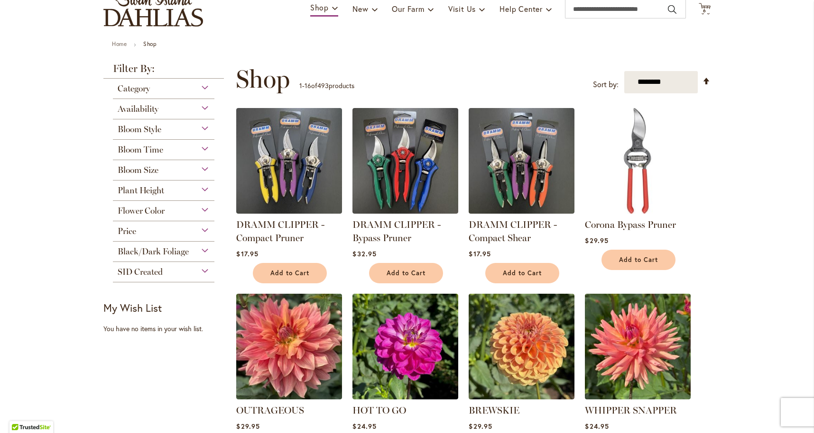
click at [153, 129] on span "Bloom Style" at bounding box center [140, 129] width 44 height 10
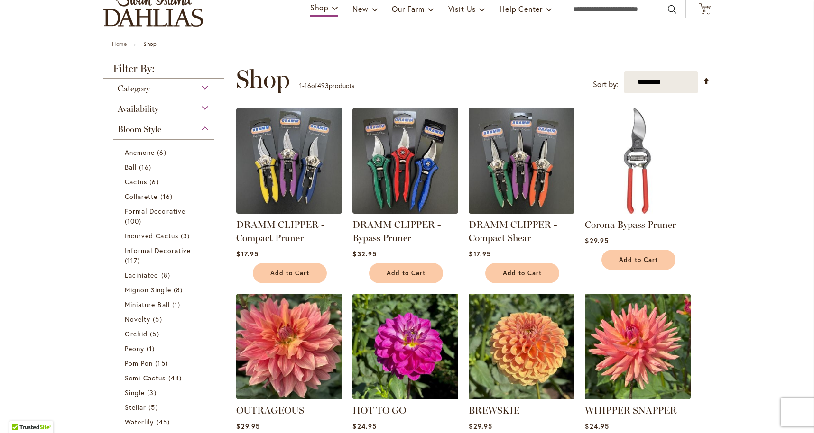
scroll to position [194, 0]
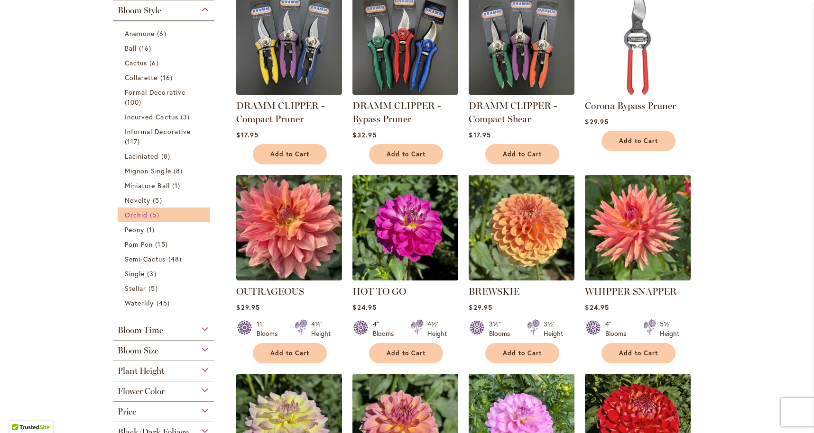
click at [140, 213] on span "Orchid" at bounding box center [136, 215] width 23 height 9
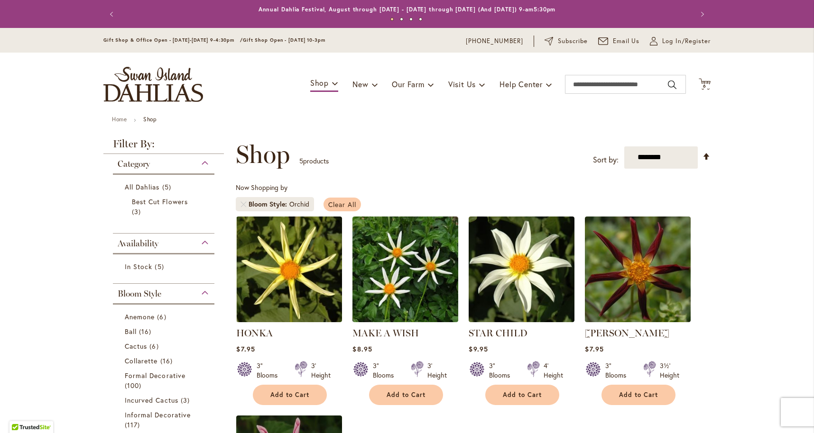
click at [344, 206] on span "Clear All" at bounding box center [342, 204] width 28 height 9
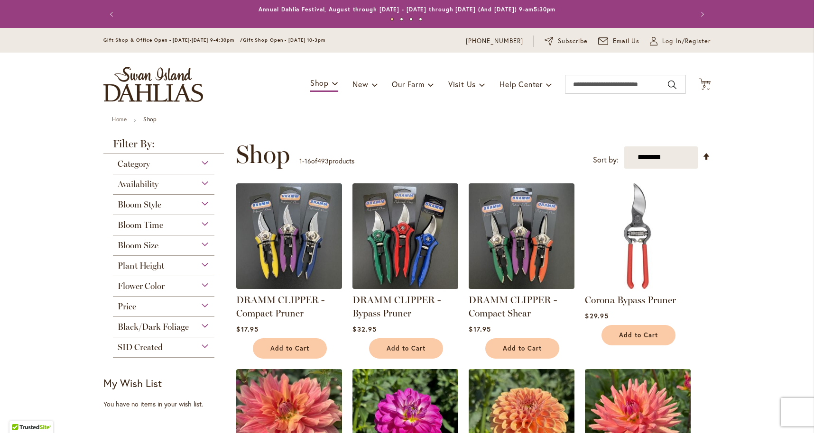
click at [154, 203] on span "Bloom Style" at bounding box center [140, 205] width 44 height 10
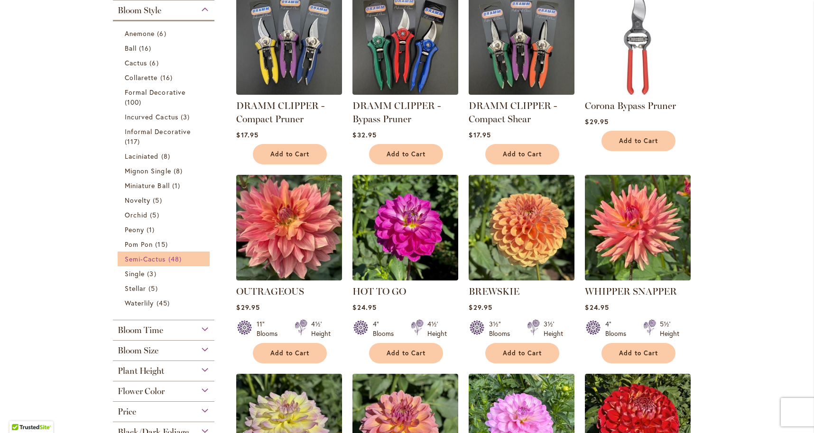
click at [148, 258] on span "Semi-Cactus" at bounding box center [145, 259] width 41 height 9
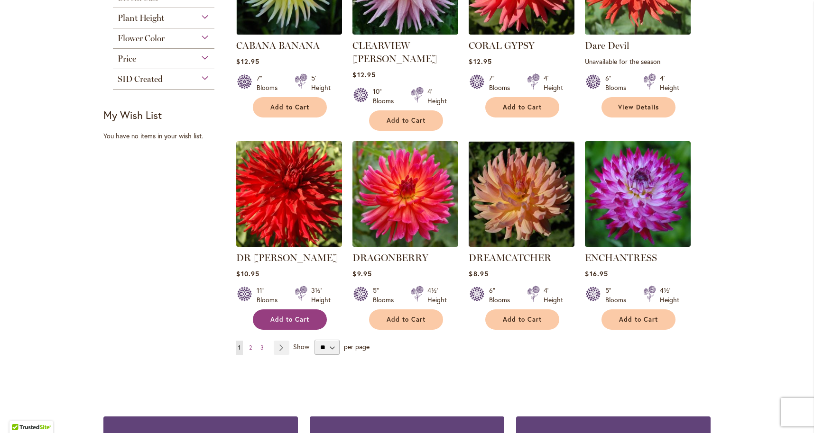
scroll to position [693, 0]
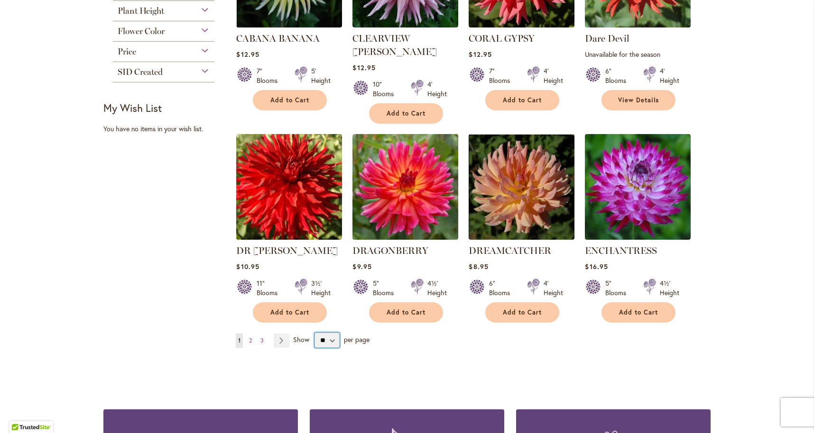
select select "**"
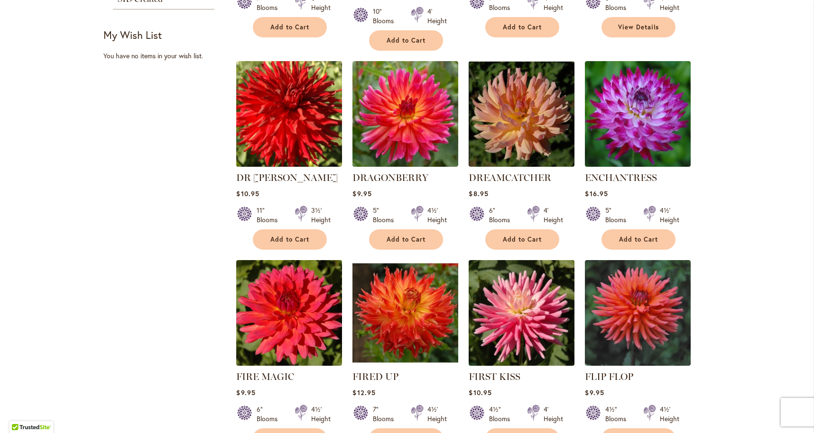
scroll to position [769, 0]
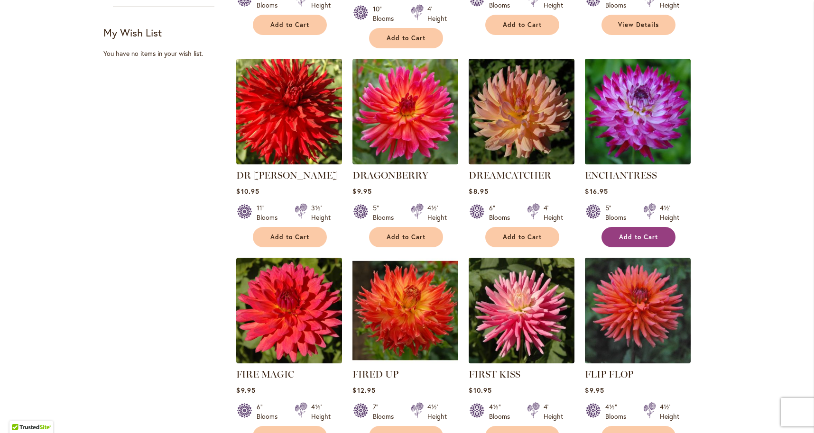
click at [634, 233] on span "Add to Cart" at bounding box center [638, 237] width 39 height 8
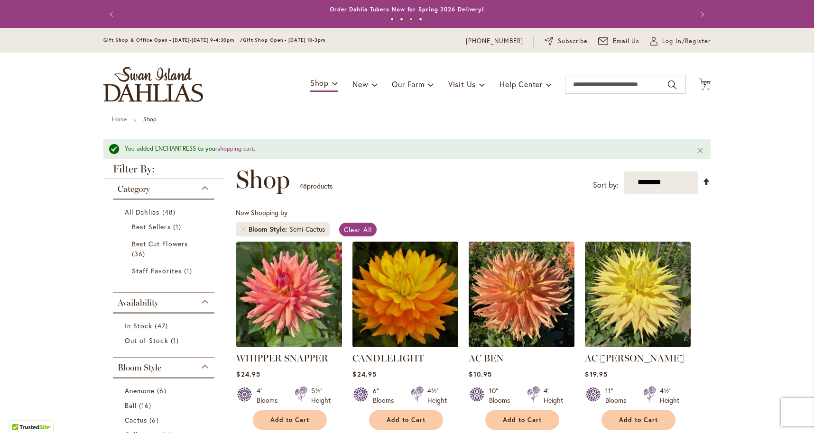
scroll to position [0, 0]
click at [350, 226] on span "Clear All" at bounding box center [358, 229] width 28 height 9
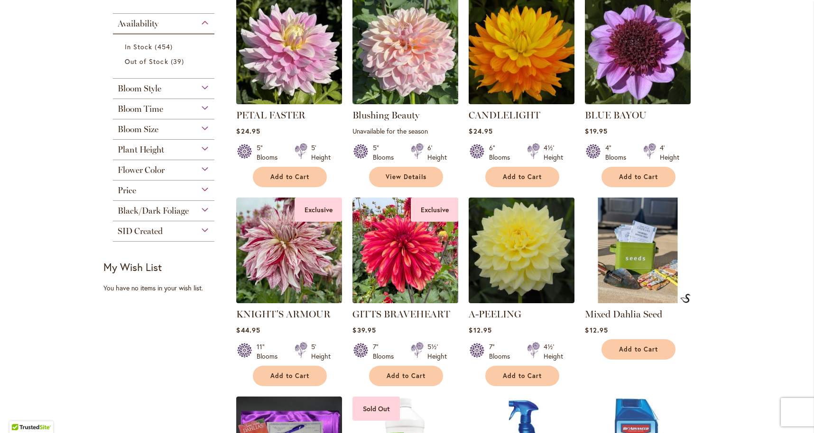
scroll to position [770, 0]
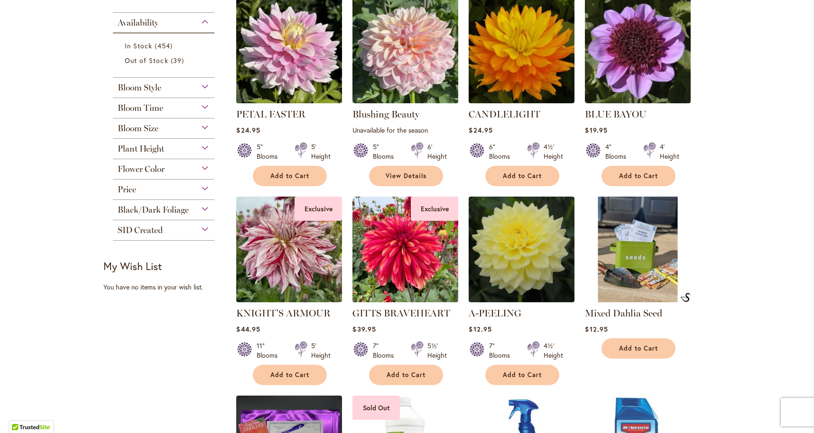
click at [151, 87] on span "Bloom Style" at bounding box center [140, 88] width 44 height 10
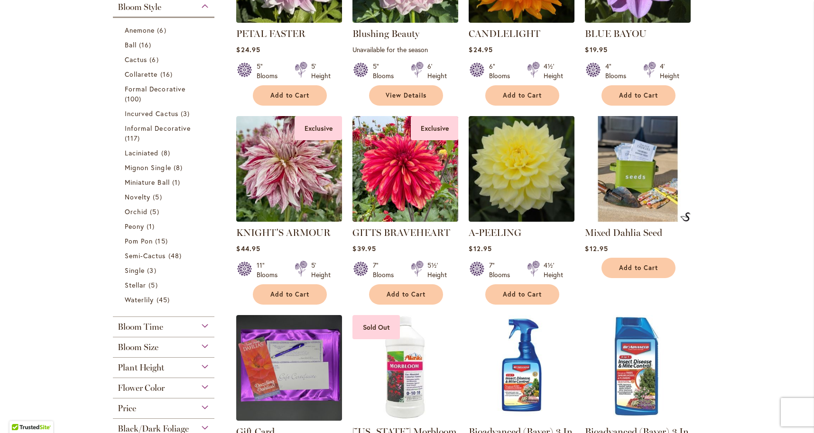
scroll to position [855, 0]
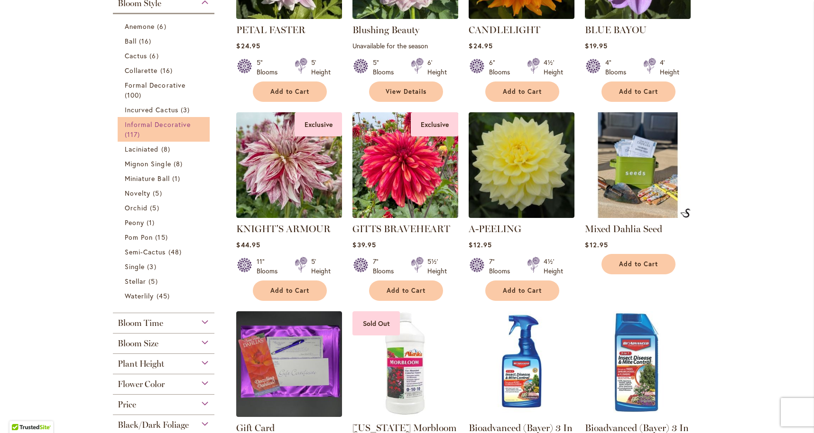
click at [168, 125] on span "Informal Decorative" at bounding box center [158, 124] width 66 height 9
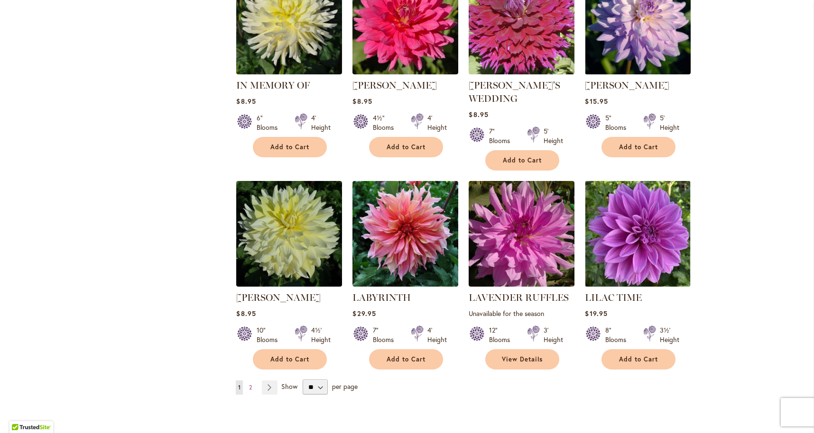
scroll to position [3134, 0]
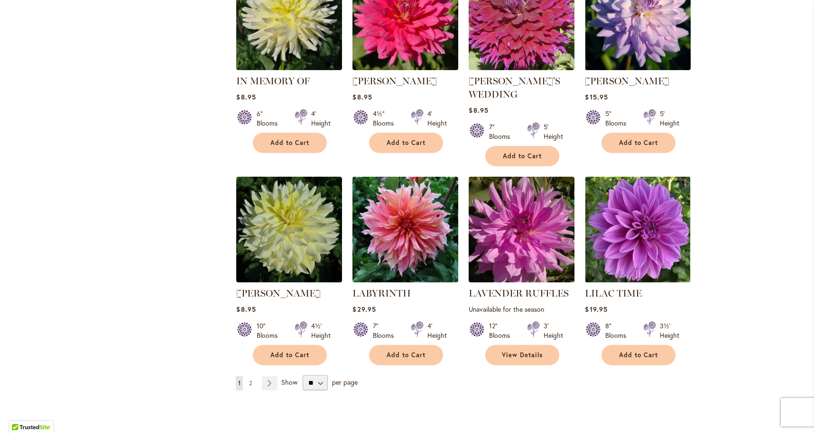
click at [251, 380] on span "2" at bounding box center [250, 383] width 3 height 7
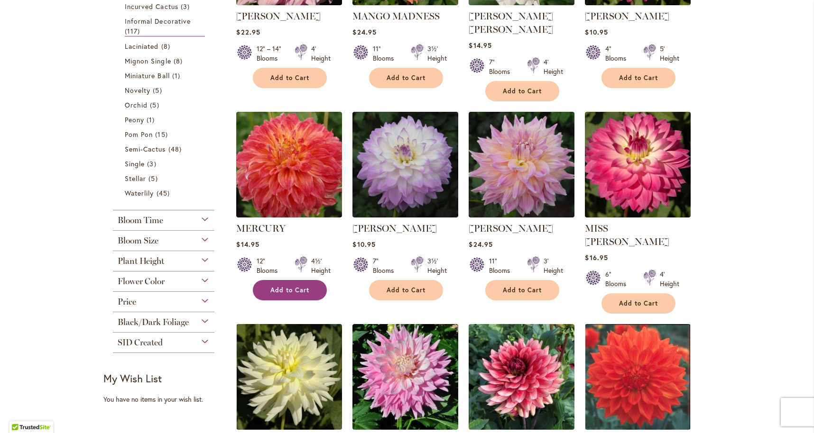
scroll to position [517, 0]
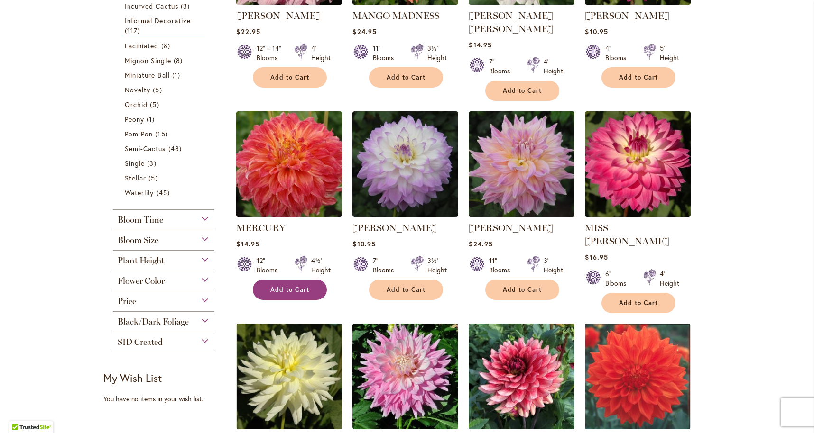
click at [281, 286] on span "Add to Cart" at bounding box center [289, 290] width 39 height 8
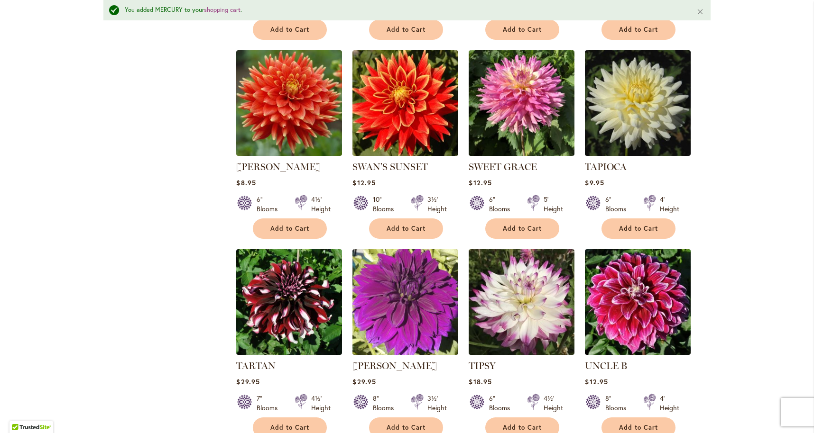
scroll to position [2238, 0]
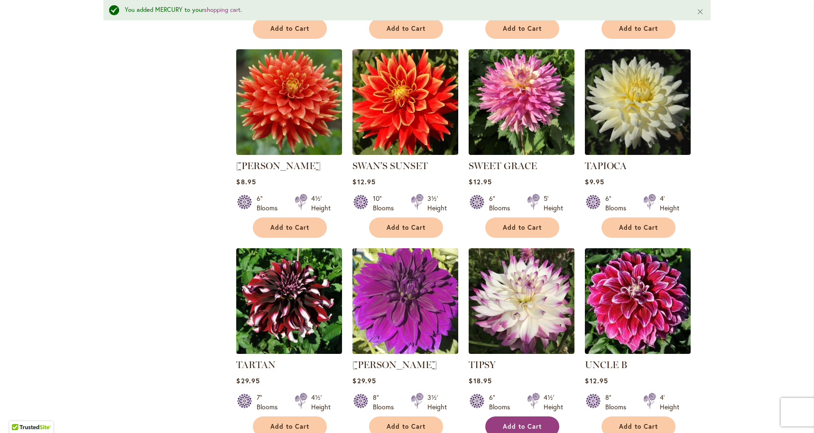
click at [513, 423] on span "Add to Cart" at bounding box center [522, 427] width 39 height 8
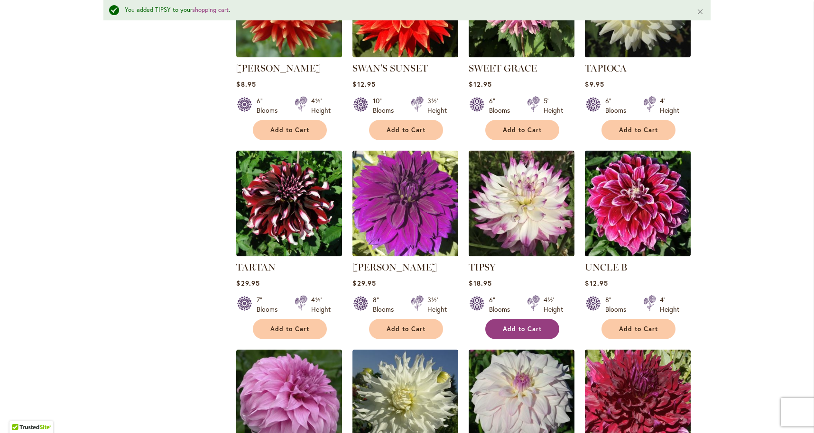
scroll to position [2342, 0]
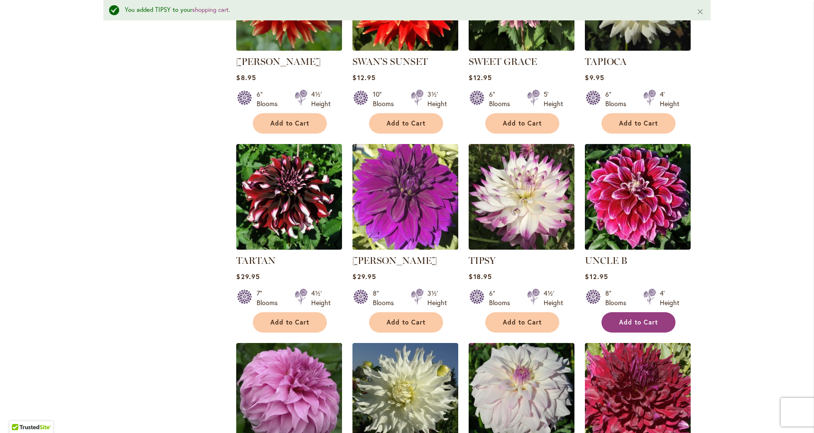
click at [628, 319] on span "Add to Cart" at bounding box center [638, 323] width 39 height 8
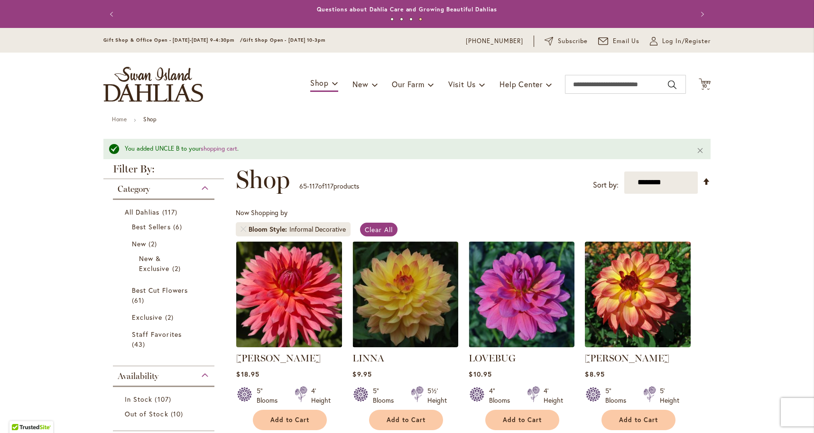
scroll to position [0, 0]
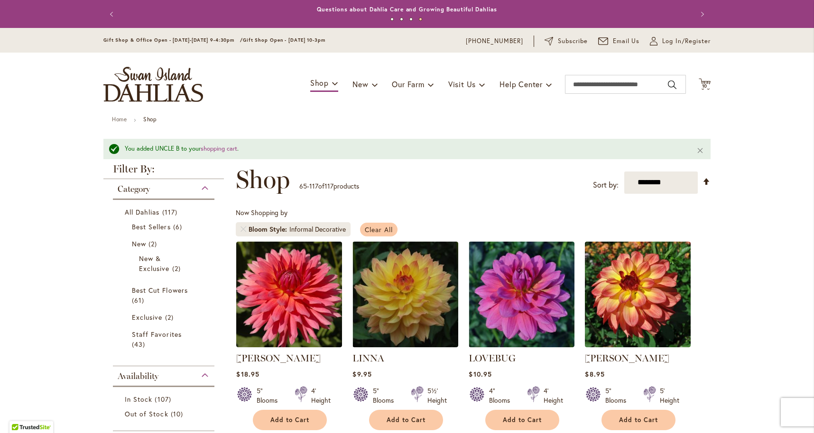
click at [371, 226] on span "Clear All" at bounding box center [379, 229] width 28 height 9
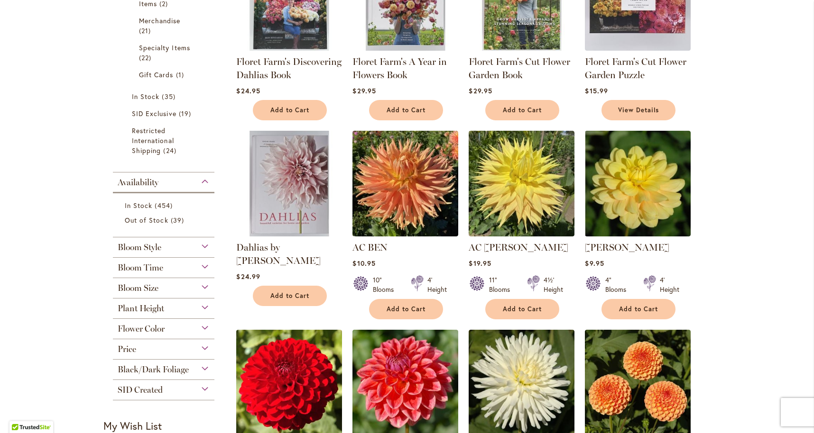
click at [146, 245] on span "Bloom Style" at bounding box center [140, 247] width 44 height 10
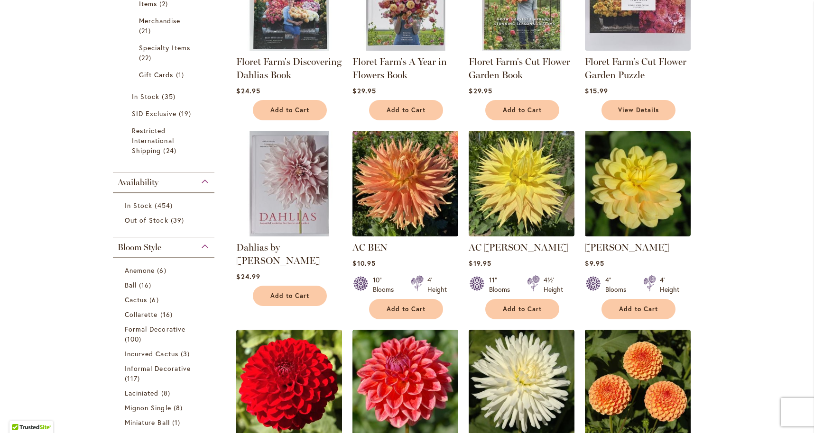
scroll to position [848, 0]
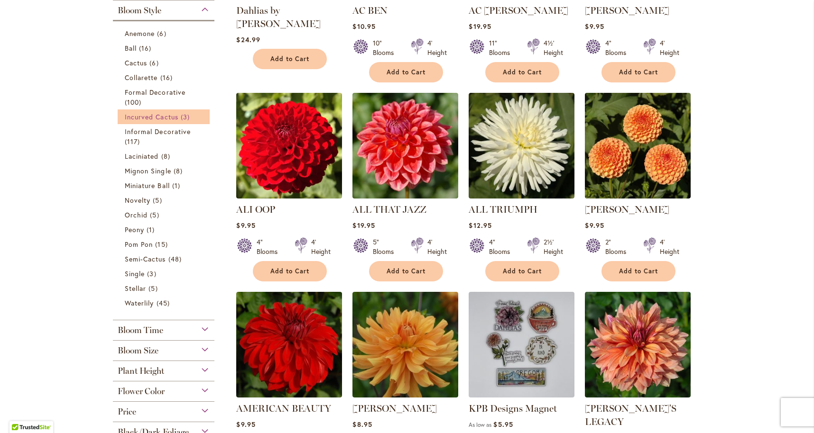
click at [155, 113] on span "Incurved Cactus" at bounding box center [152, 116] width 54 height 9
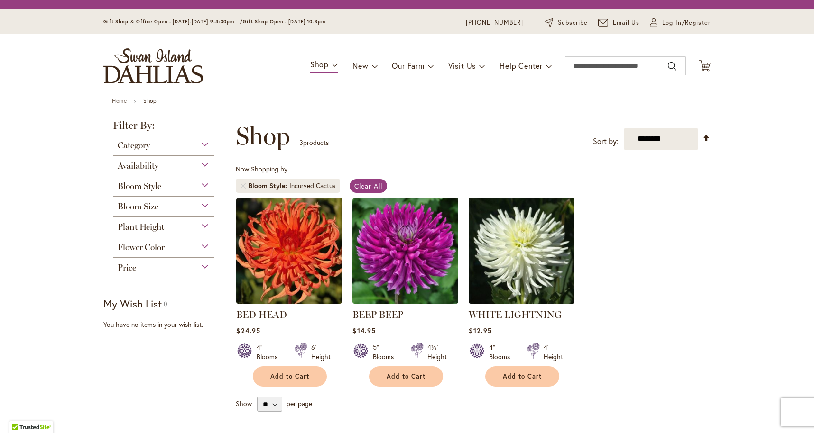
scroll to position [176, 0]
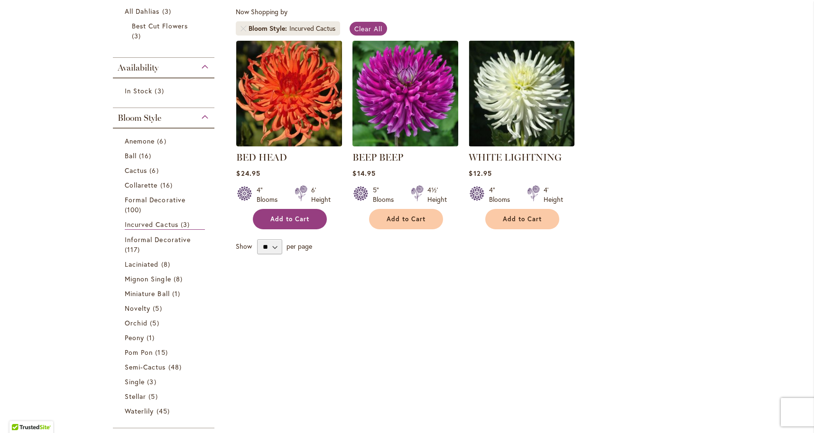
click at [277, 213] on button "Add to Cart" at bounding box center [290, 219] width 74 height 20
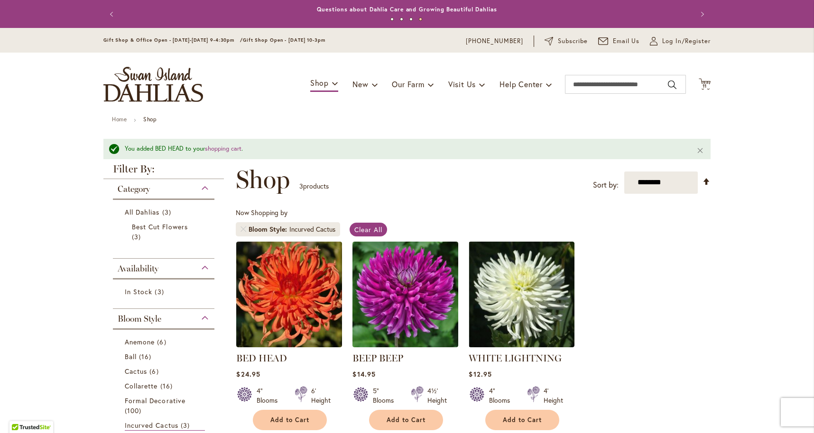
scroll to position [0, 0]
click at [378, 226] on span "Clear All" at bounding box center [368, 229] width 28 height 9
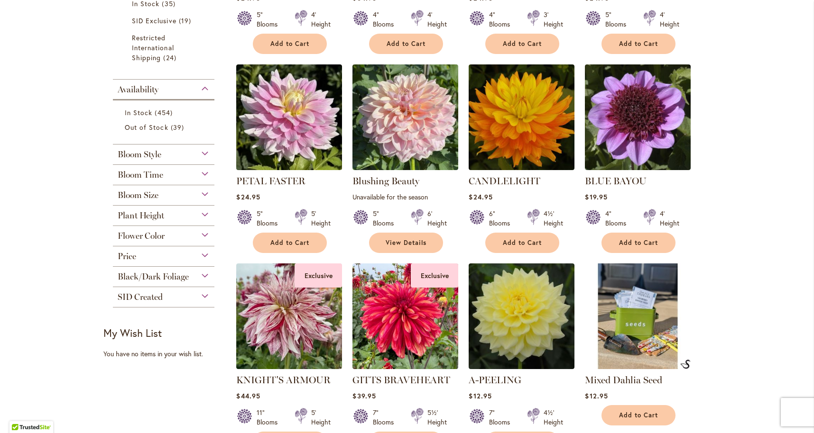
scroll to position [704, 0]
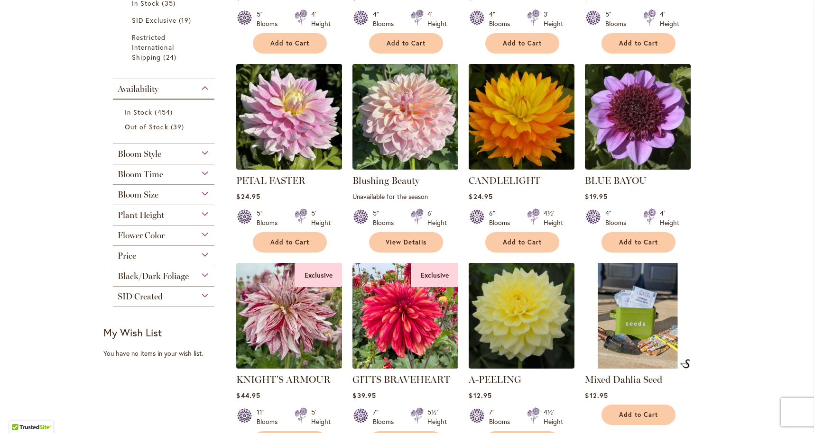
click at [146, 154] on span "Bloom Style" at bounding box center [140, 154] width 44 height 10
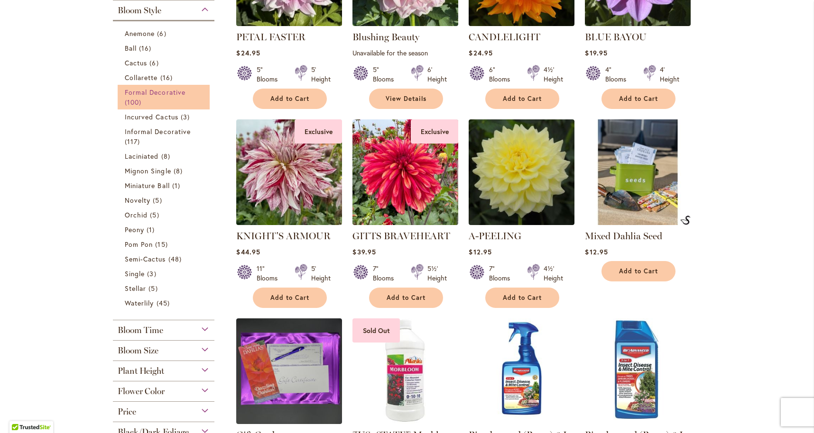
click at [164, 91] on span "Formal Decorative" at bounding box center [155, 92] width 61 height 9
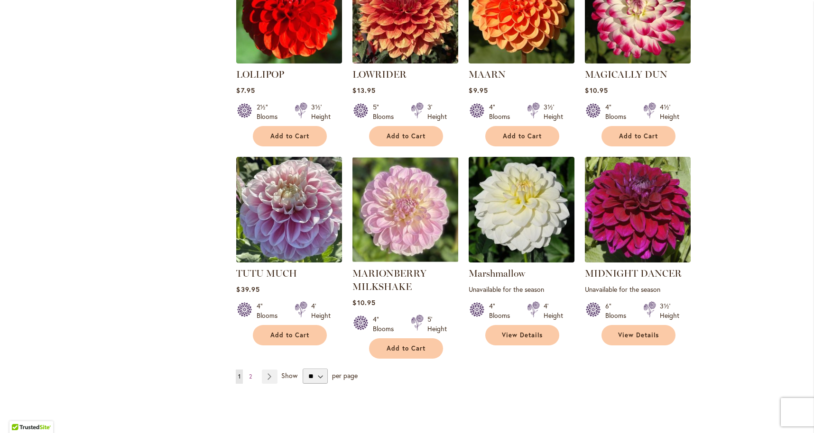
scroll to position [3142, 0]
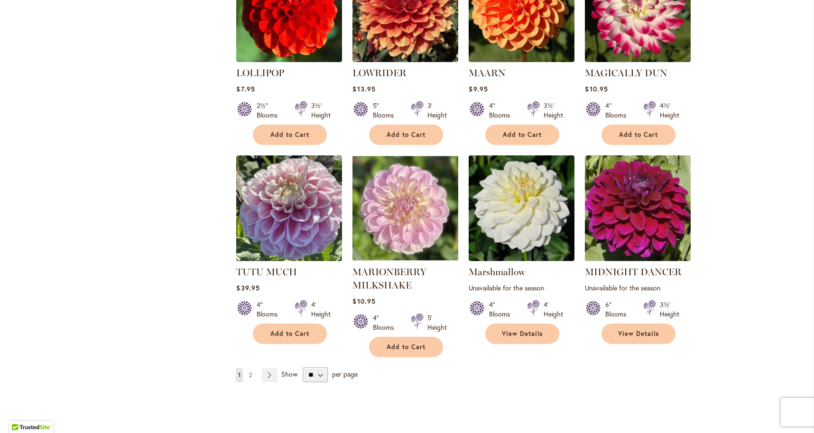
click at [250, 372] on span "2" at bounding box center [250, 375] width 3 height 7
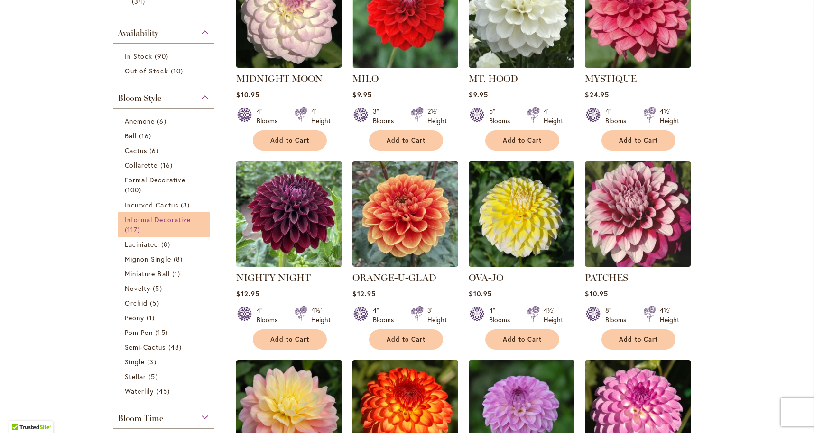
scroll to position [257, 0]
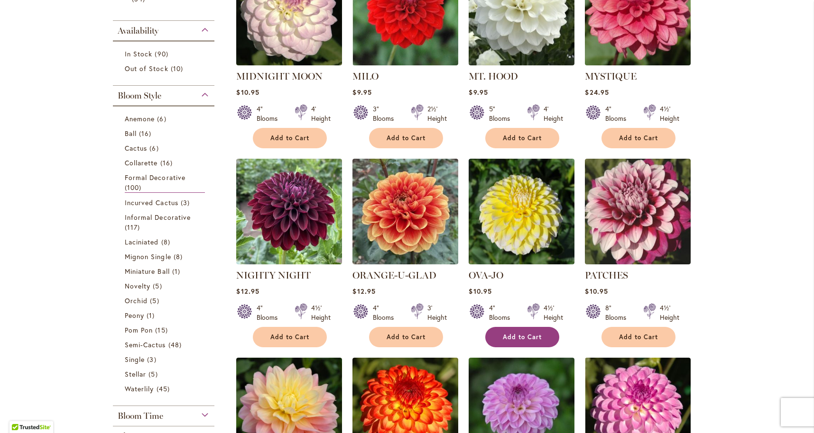
click at [510, 330] on button "Add to Cart" at bounding box center [522, 337] width 74 height 20
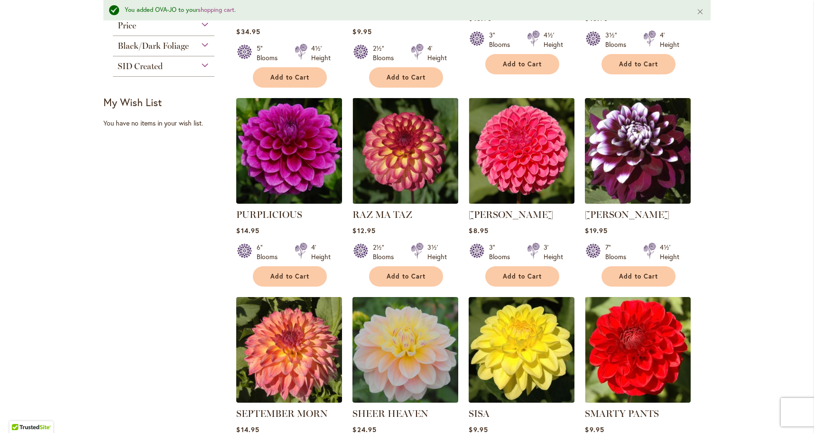
scroll to position [756, 0]
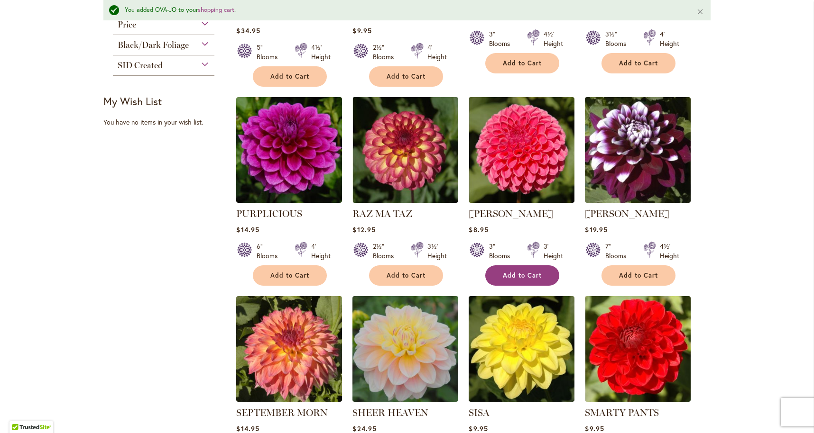
click at [521, 272] on span "Add to Cart" at bounding box center [522, 276] width 39 height 8
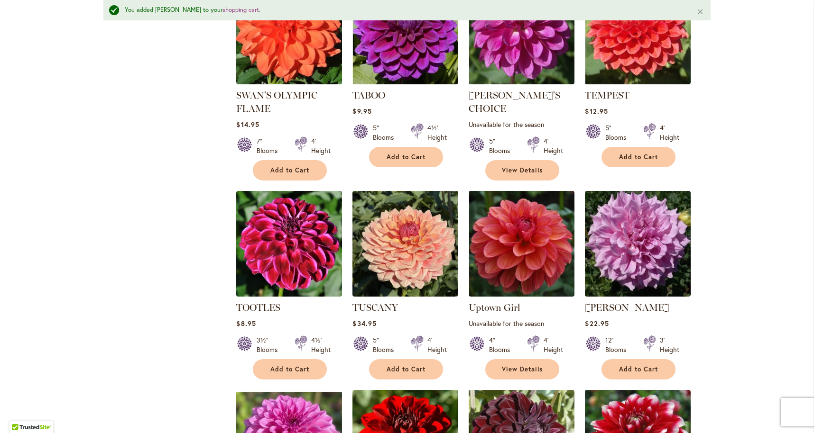
scroll to position [1472, 0]
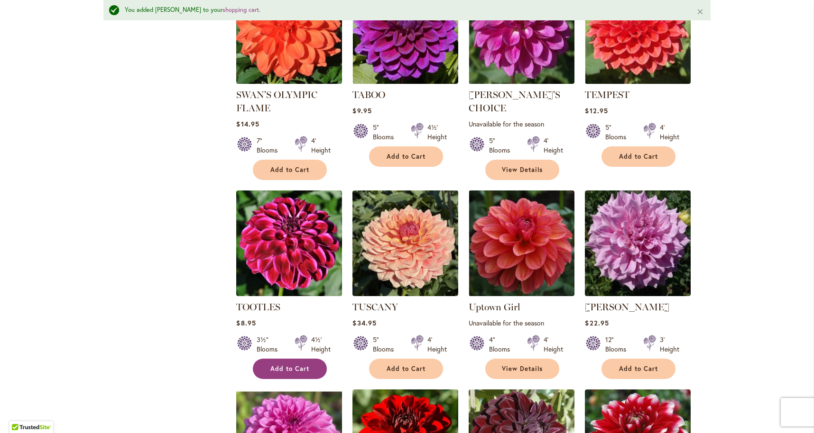
click at [297, 367] on span "Add to Cart" at bounding box center [289, 369] width 39 height 8
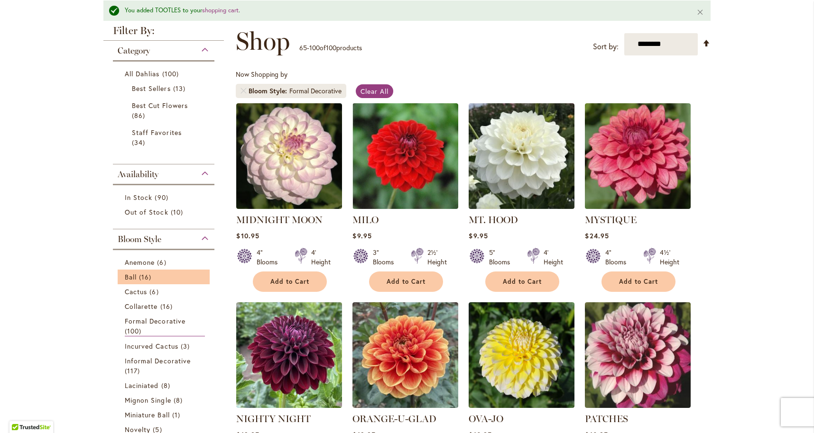
scroll to position [139, 0]
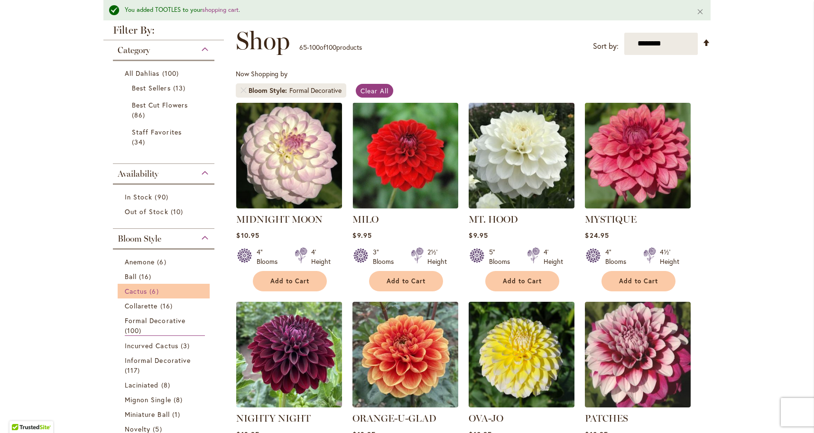
click at [132, 287] on span "Cactus" at bounding box center [136, 291] width 22 height 9
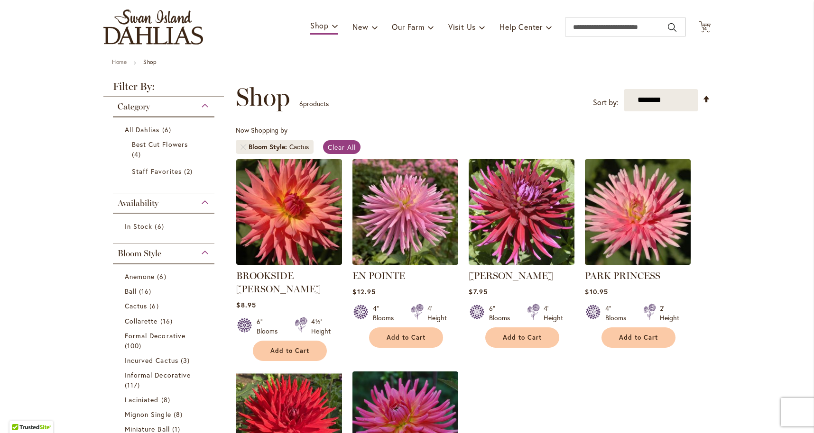
scroll to position [56, 0]
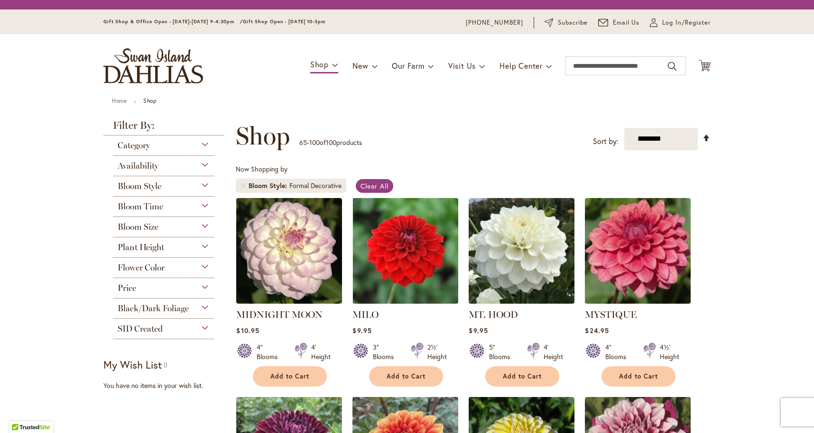
scroll to position [176, 0]
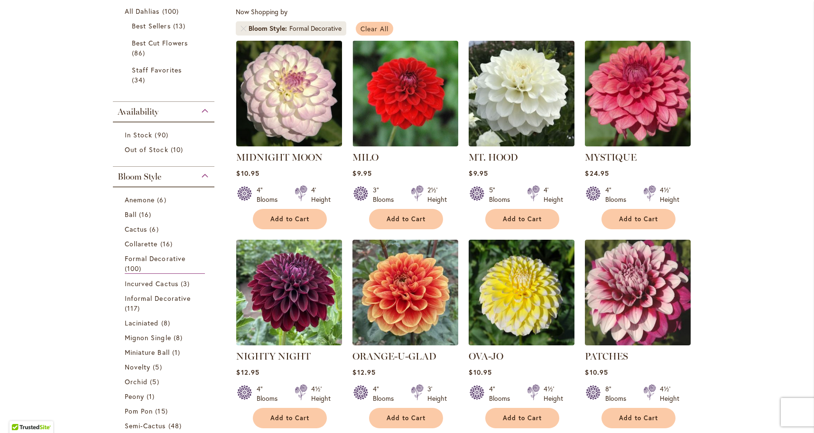
click at [384, 26] on span "Clear All" at bounding box center [374, 28] width 28 height 9
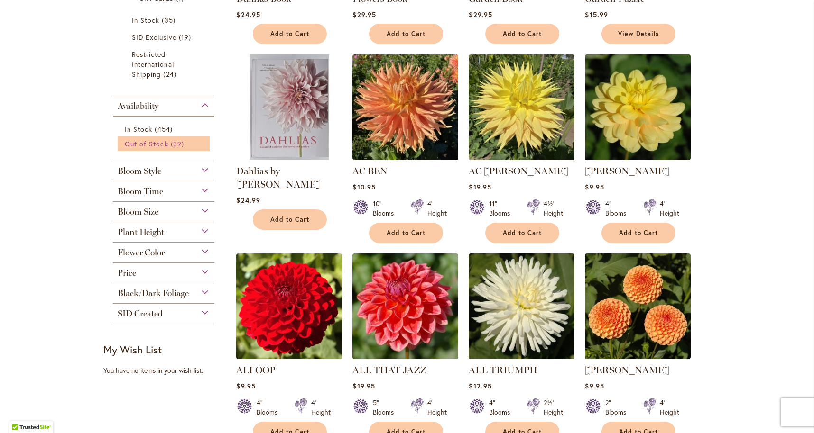
scroll to position [687, 0]
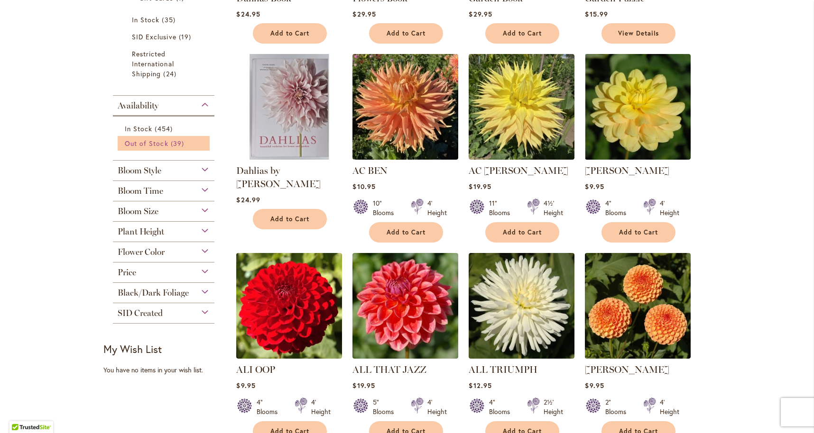
click at [146, 145] on span "Out of Stock" at bounding box center [147, 143] width 44 height 9
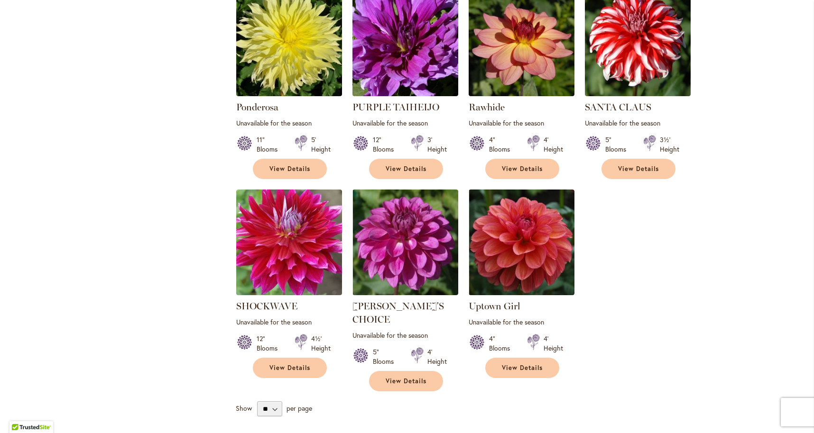
scroll to position [1836, 0]
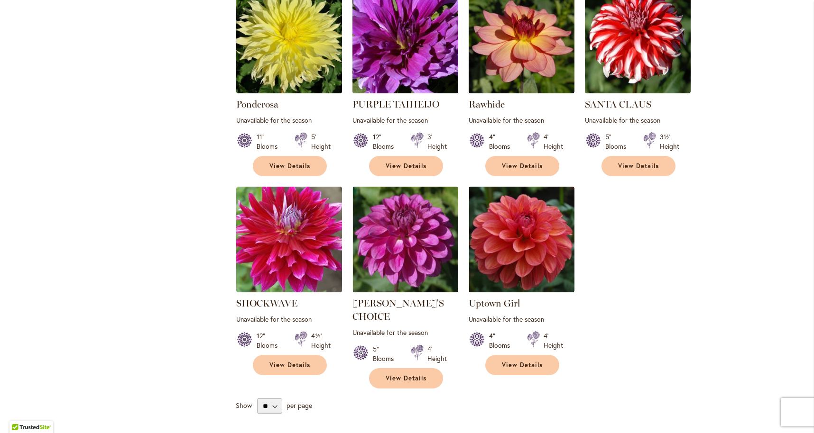
click at [389, 34] on img at bounding box center [405, 40] width 111 height 111
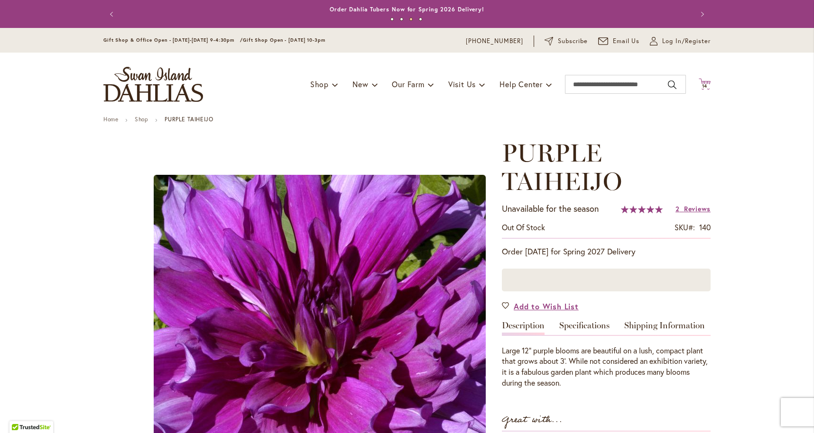
click at [702, 83] on span "14" at bounding box center [705, 86] width 6 height 6
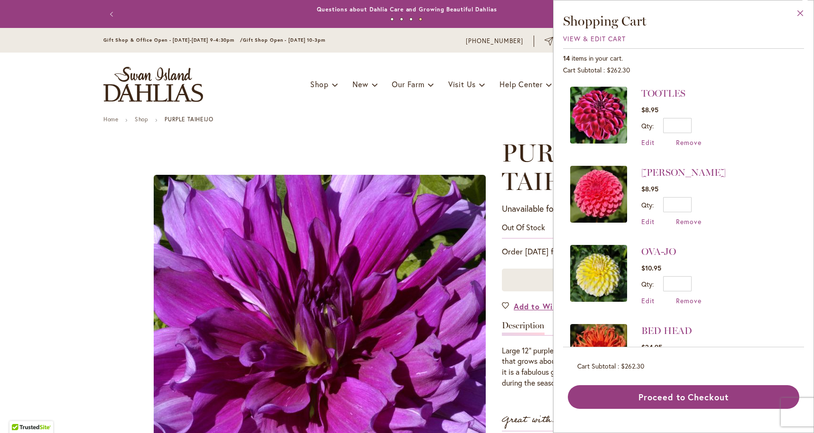
click at [796, 10] on button "Close" at bounding box center [800, 15] width 26 height 30
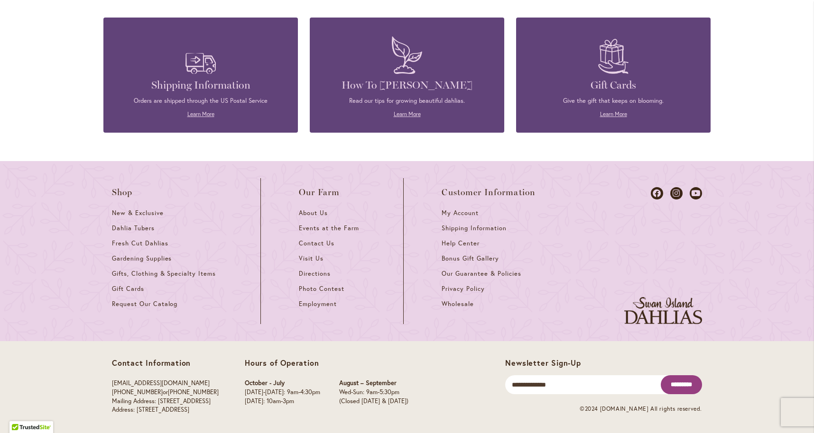
scroll to position [1343, 0]
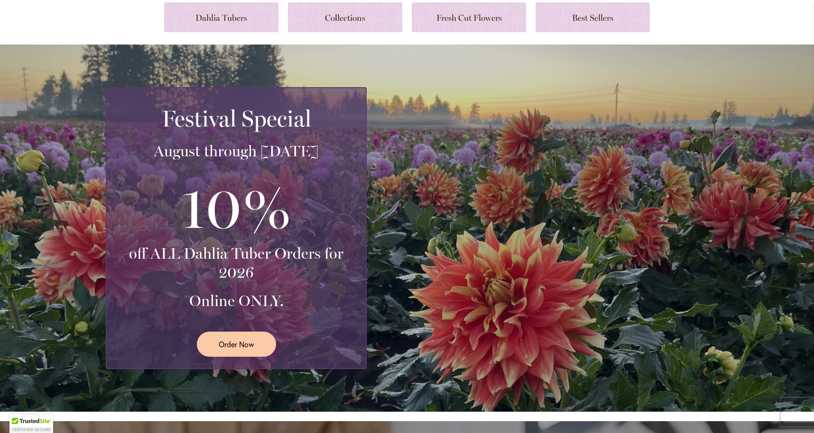
scroll to position [116, 0]
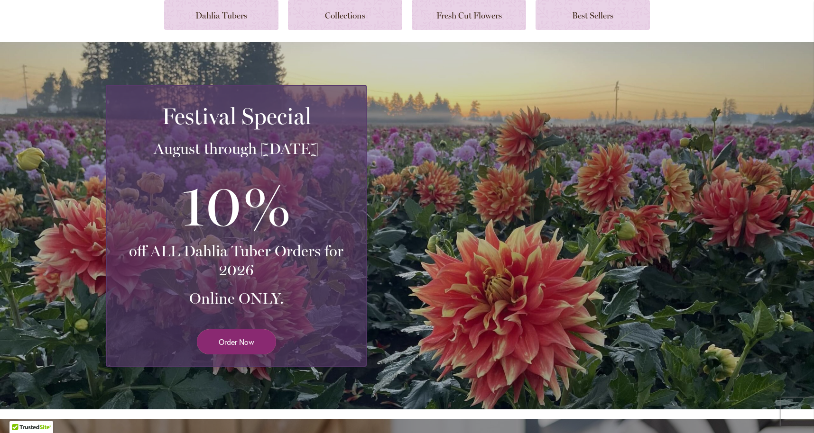
drag, startPoint x: 250, startPoint y: 337, endPoint x: 256, endPoint y: 333, distance: 7.2
click at [251, 337] on span "Order Now" at bounding box center [237, 342] width 36 height 11
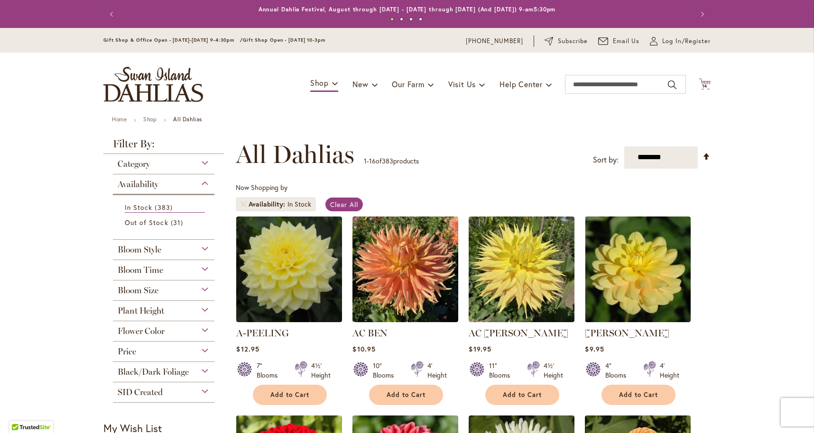
click at [707, 83] on span "14" at bounding box center [705, 86] width 6 height 6
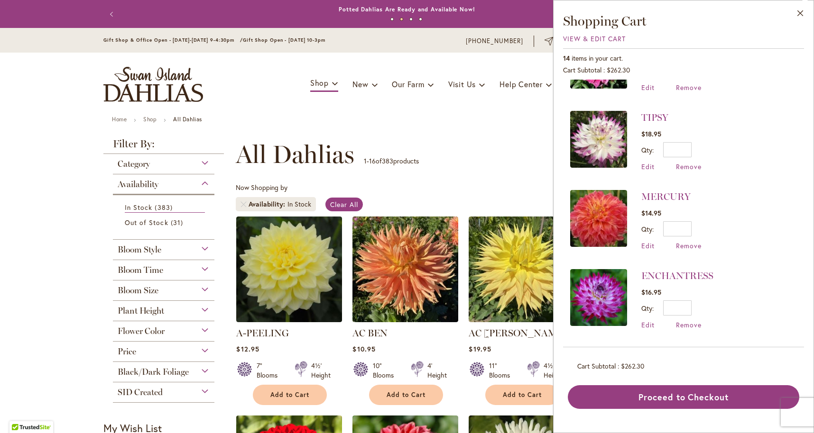
scroll to position [371, 0]
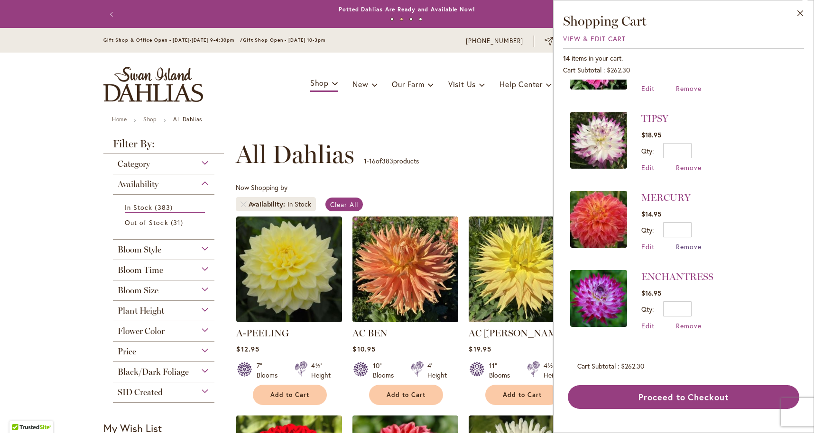
click at [686, 245] on span "Remove" at bounding box center [689, 246] width 26 height 9
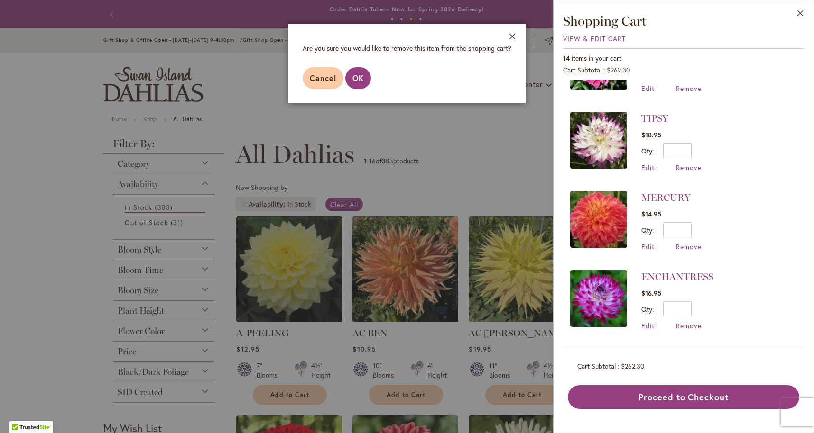
click at [352, 74] on span "OK" at bounding box center [357, 78] width 11 height 10
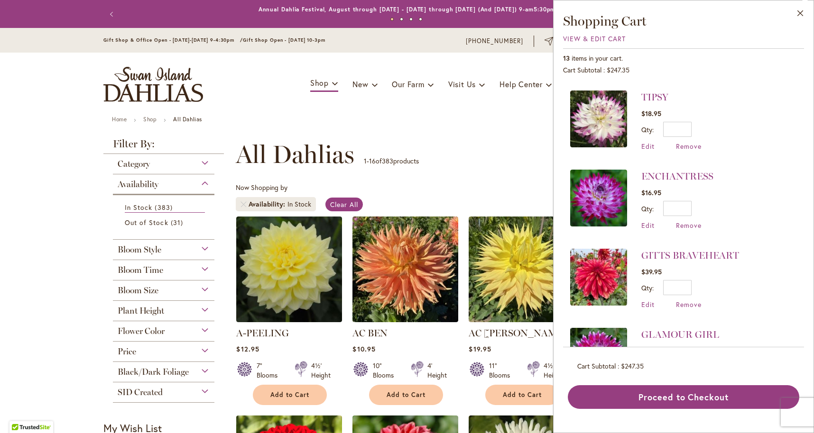
scroll to position [375, 0]
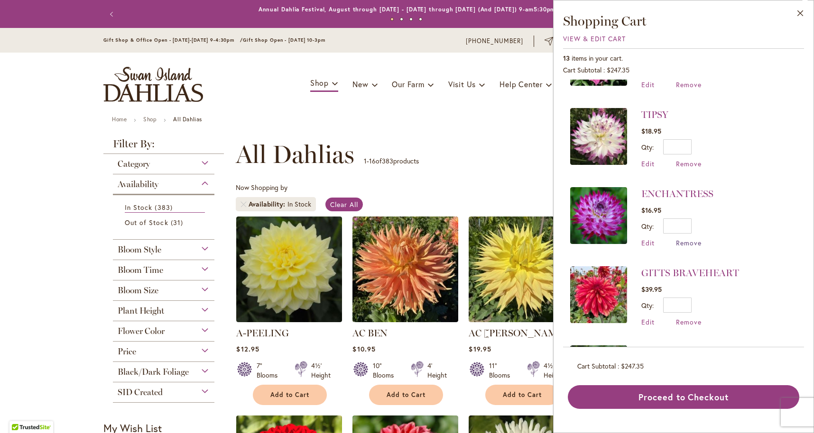
drag, startPoint x: 688, startPoint y: 244, endPoint x: 681, endPoint y: 240, distance: 8.9
click at [688, 244] on span "Remove" at bounding box center [689, 243] width 26 height 9
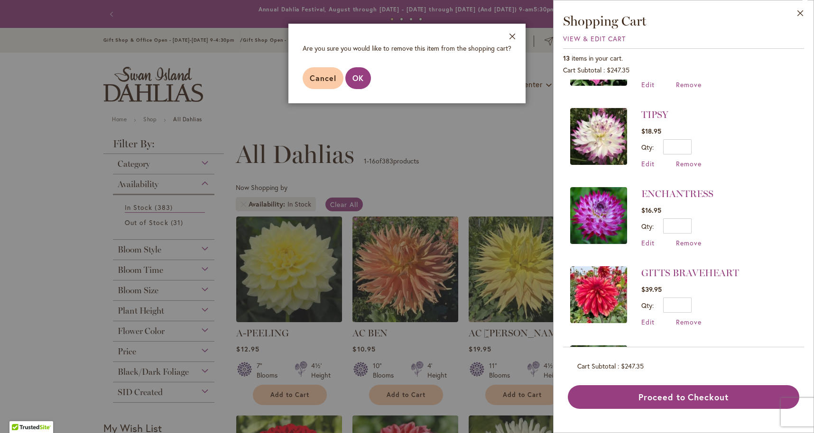
drag, startPoint x: 356, startPoint y: 73, endPoint x: 388, endPoint y: 84, distance: 34.6
click at [356, 73] on button "OK" at bounding box center [358, 78] width 26 height 22
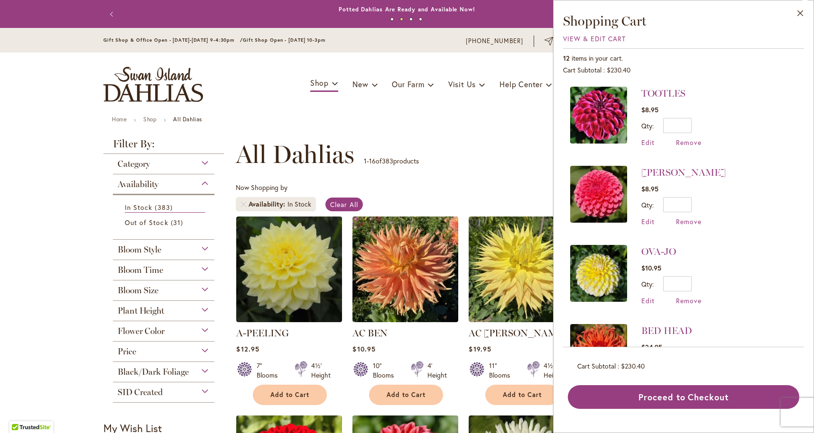
scroll to position [0, 0]
click at [682, 139] on span "Remove" at bounding box center [689, 142] width 26 height 9
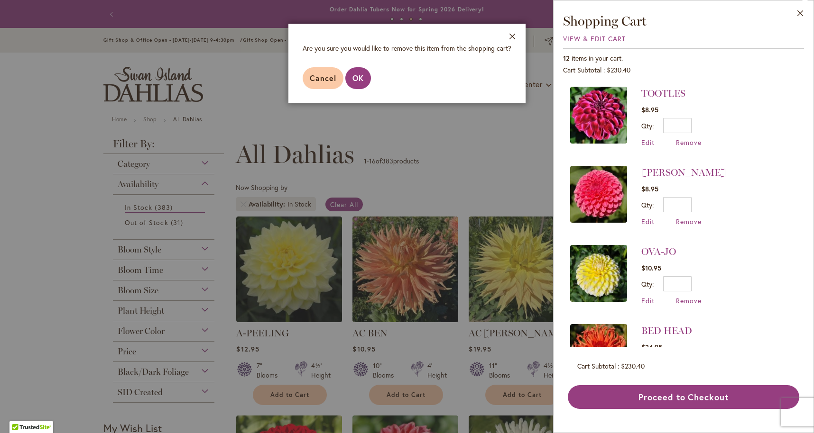
click at [355, 75] on span "OK" at bounding box center [357, 78] width 11 height 10
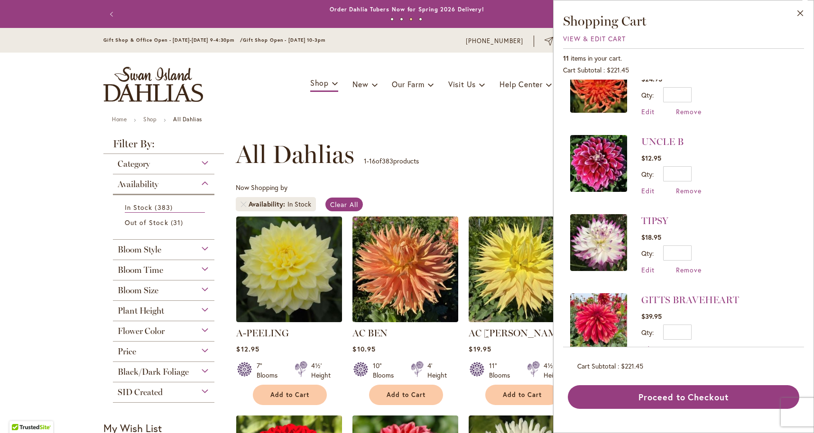
scroll to position [188, 0]
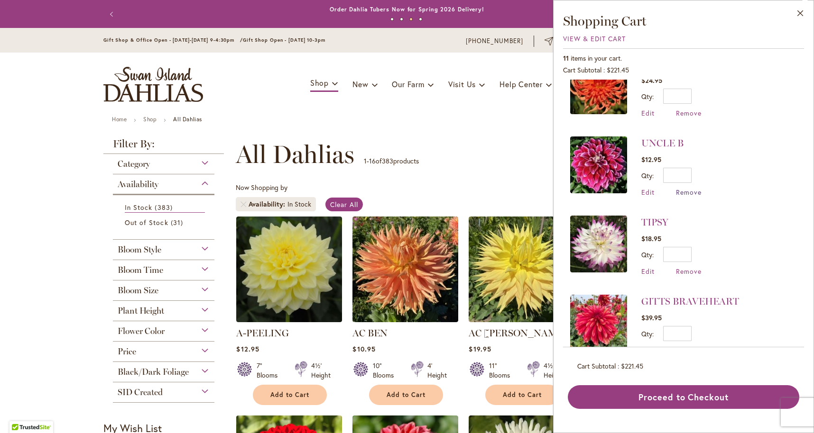
click at [687, 192] on span "Remove" at bounding box center [689, 192] width 26 height 9
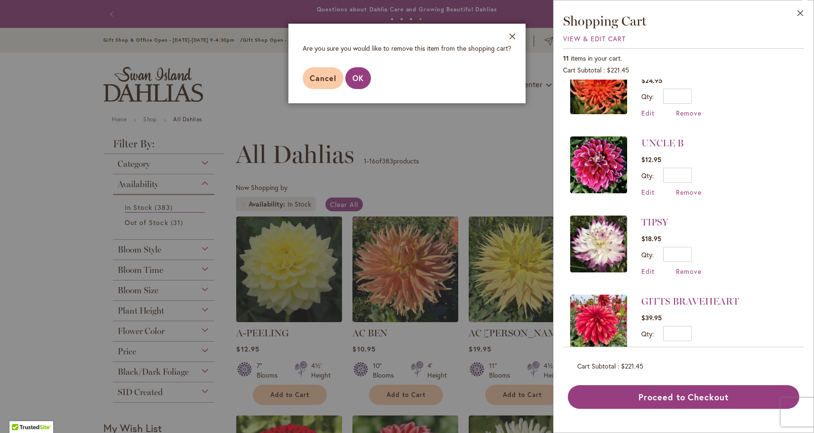
drag, startPoint x: 351, startPoint y: 75, endPoint x: 450, endPoint y: 117, distance: 107.5
click at [351, 75] on button "OK" at bounding box center [358, 78] width 26 height 22
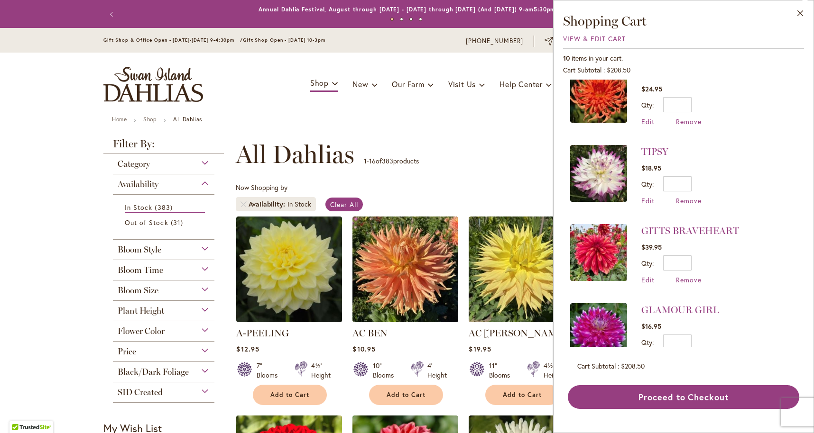
scroll to position [178, 0]
